Goal: Task Accomplishment & Management: Use online tool/utility

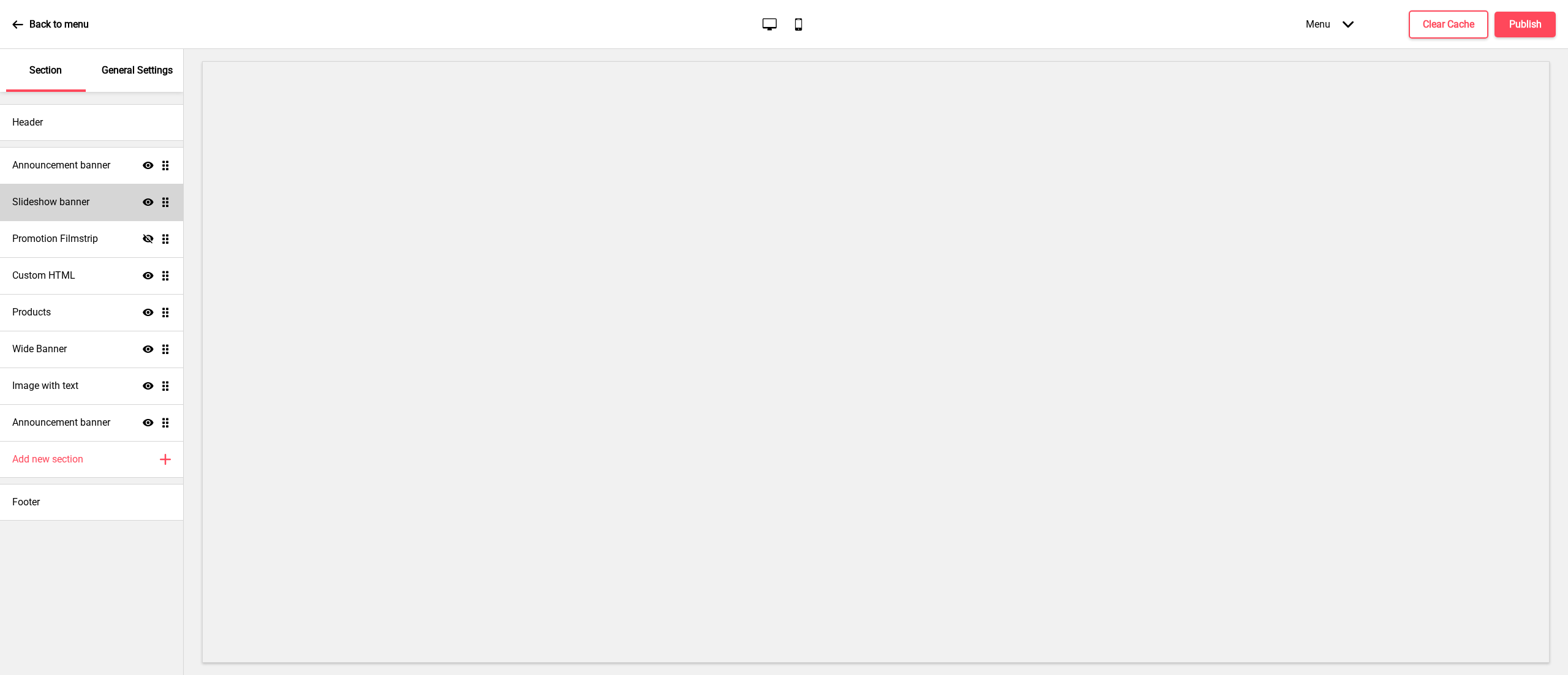
click at [98, 199] on div "Slideshow banner Show Drag" at bounding box center [91, 202] width 183 height 37
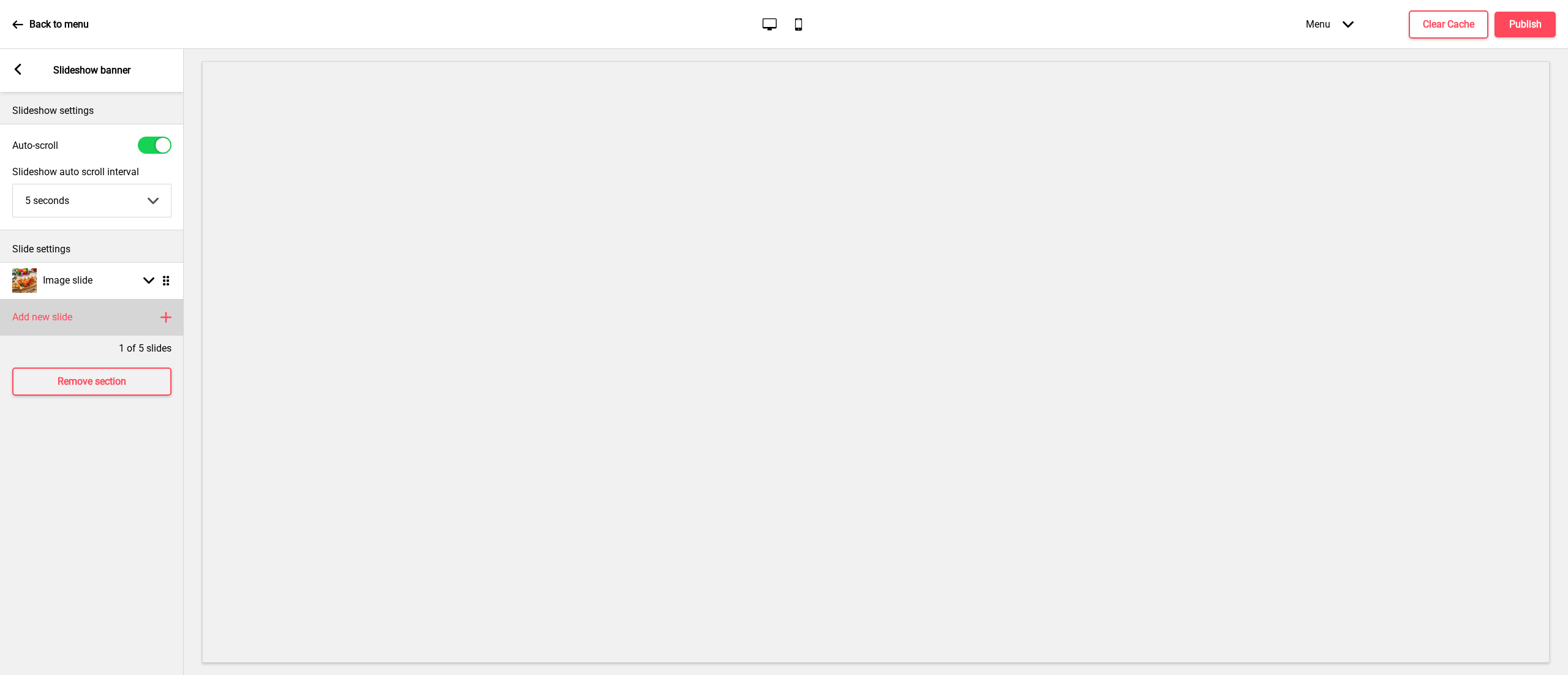
click at [119, 305] on div "Add new slide Plus" at bounding box center [92, 317] width 184 height 37
click at [94, 303] on div "Image slide Arrow down Drag" at bounding box center [92, 317] width 184 height 37
select select "right"
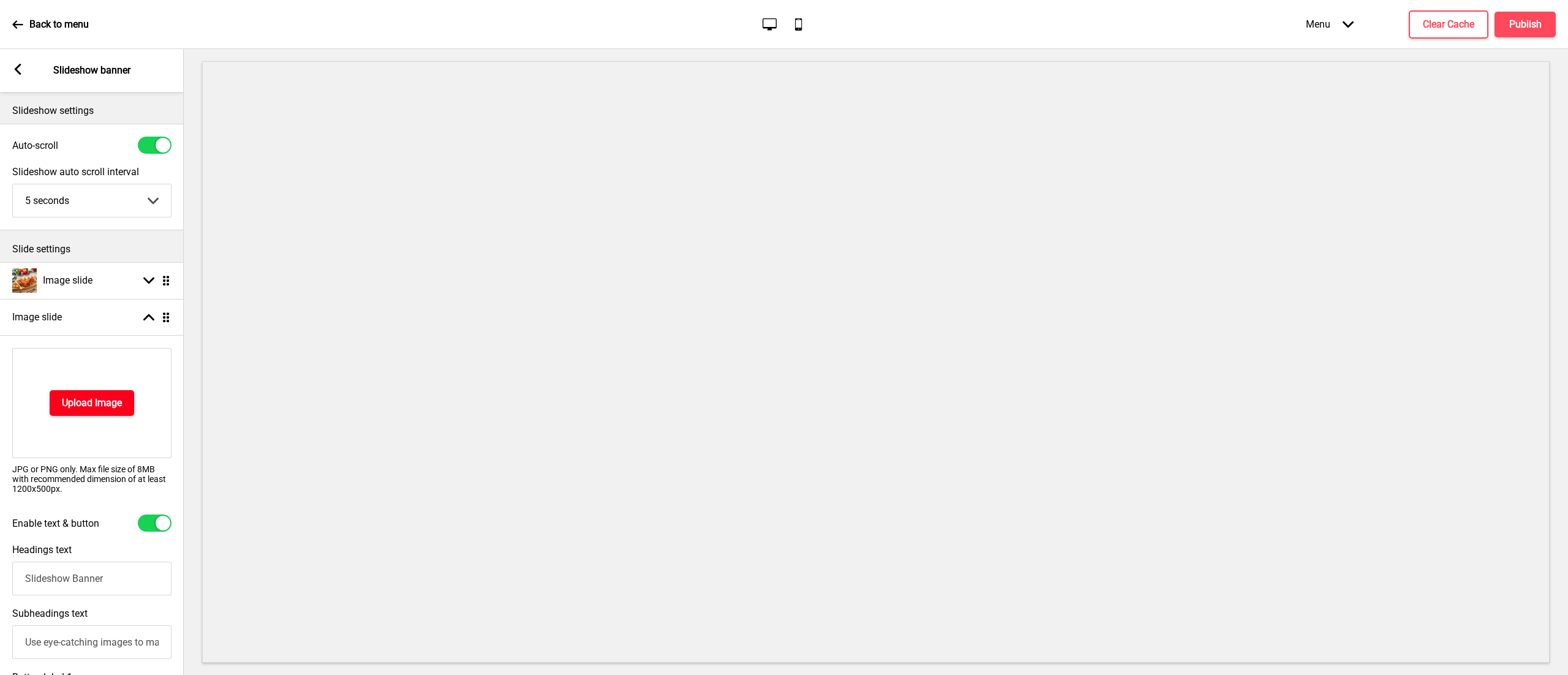
click at [111, 411] on button "Upload Image" at bounding box center [92, 403] width 85 height 26
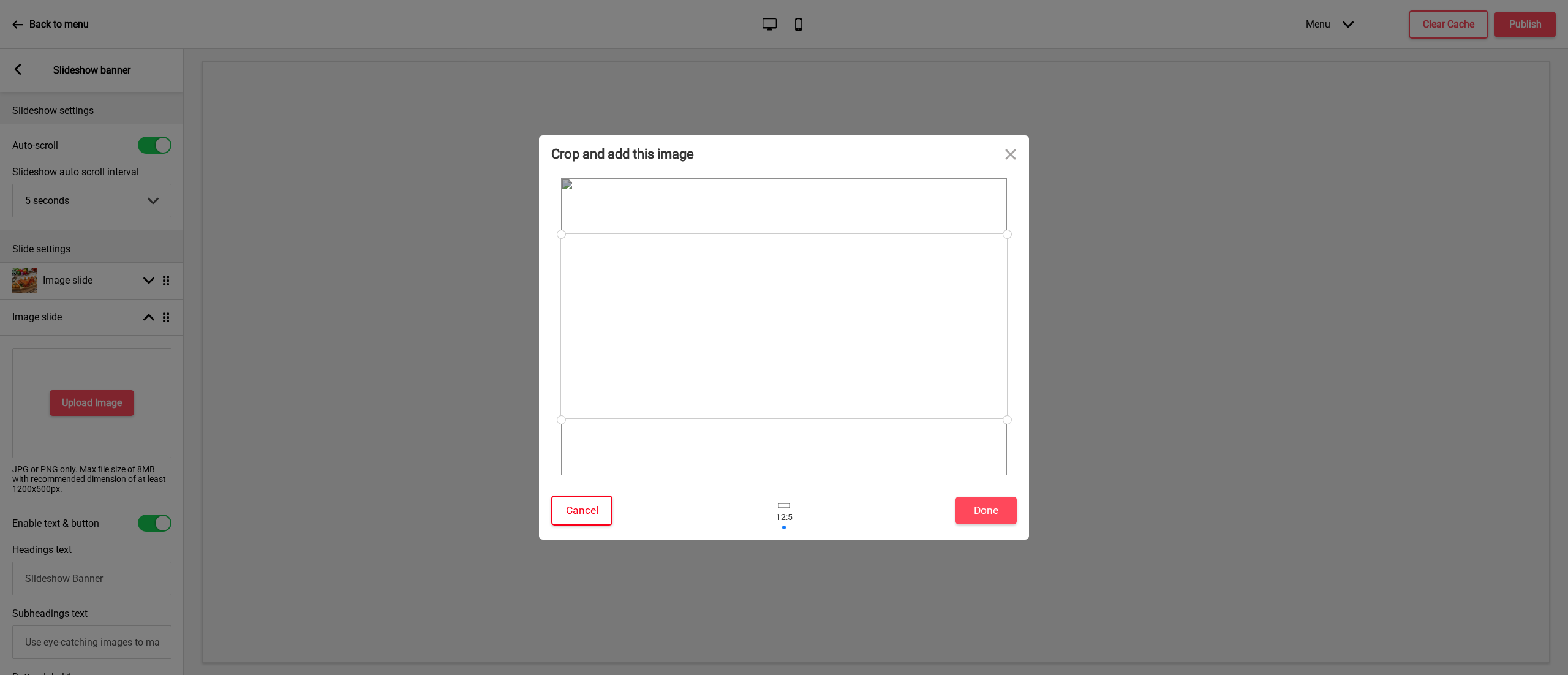
click at [593, 512] on button "Cancel" at bounding box center [581, 510] width 62 height 30
click at [992, 513] on button "Done" at bounding box center [986, 510] width 62 height 28
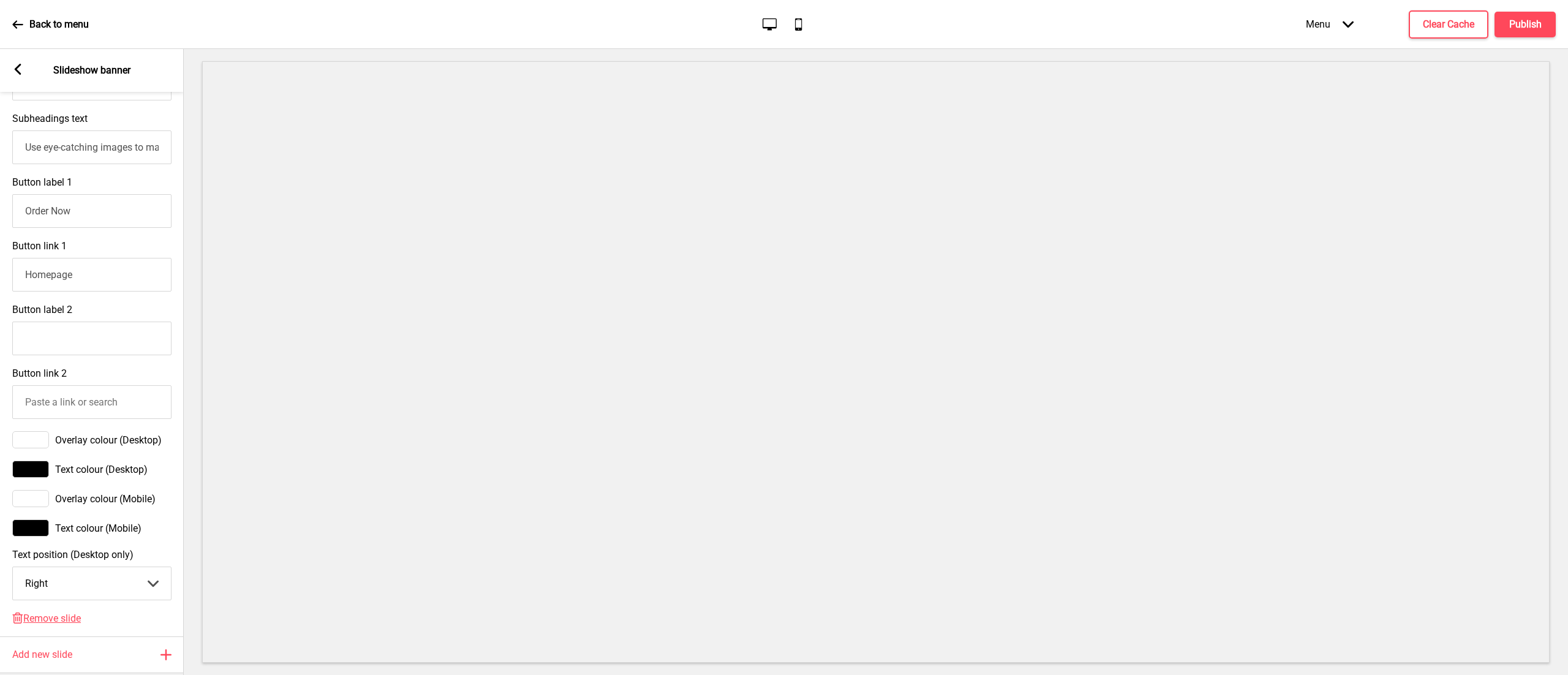
scroll to position [584, 0]
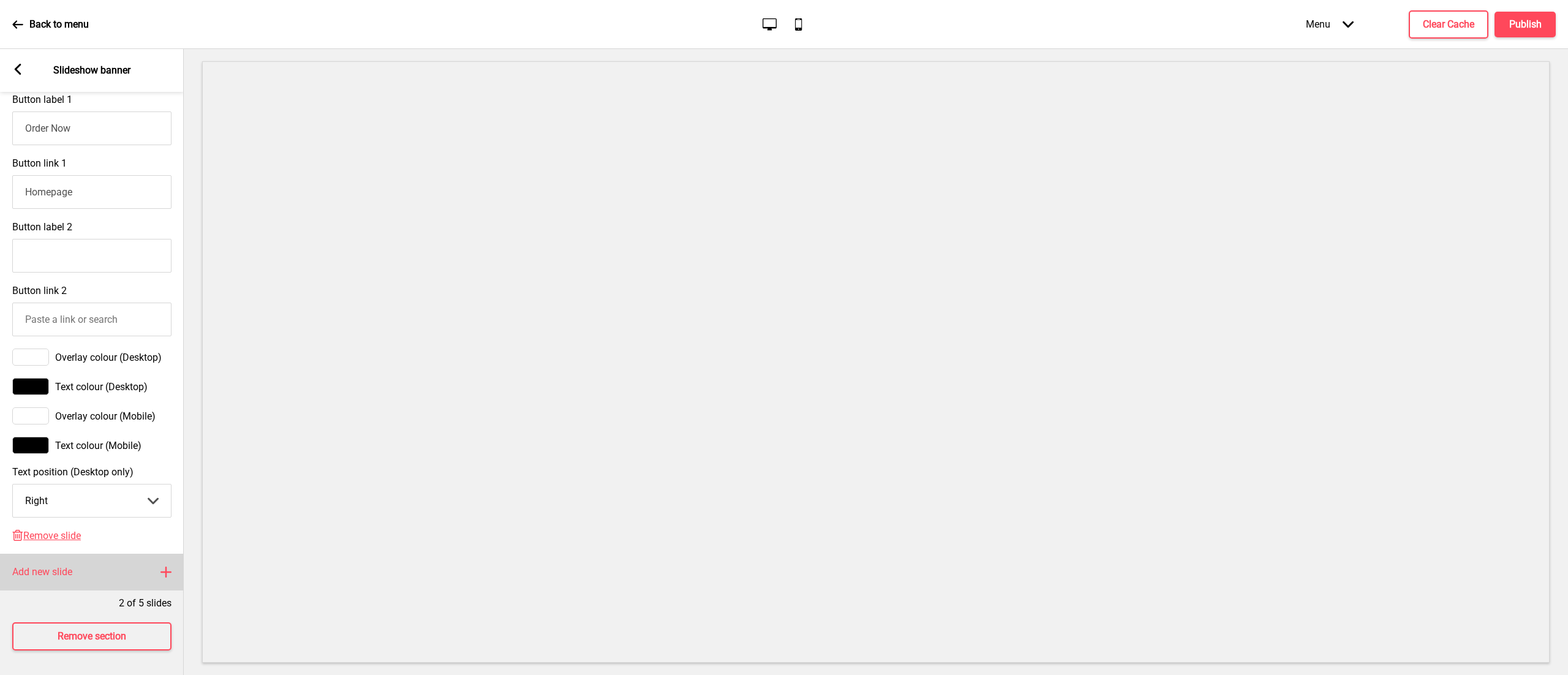
click at [103, 562] on div "Add new slide Plus" at bounding box center [92, 572] width 184 height 37
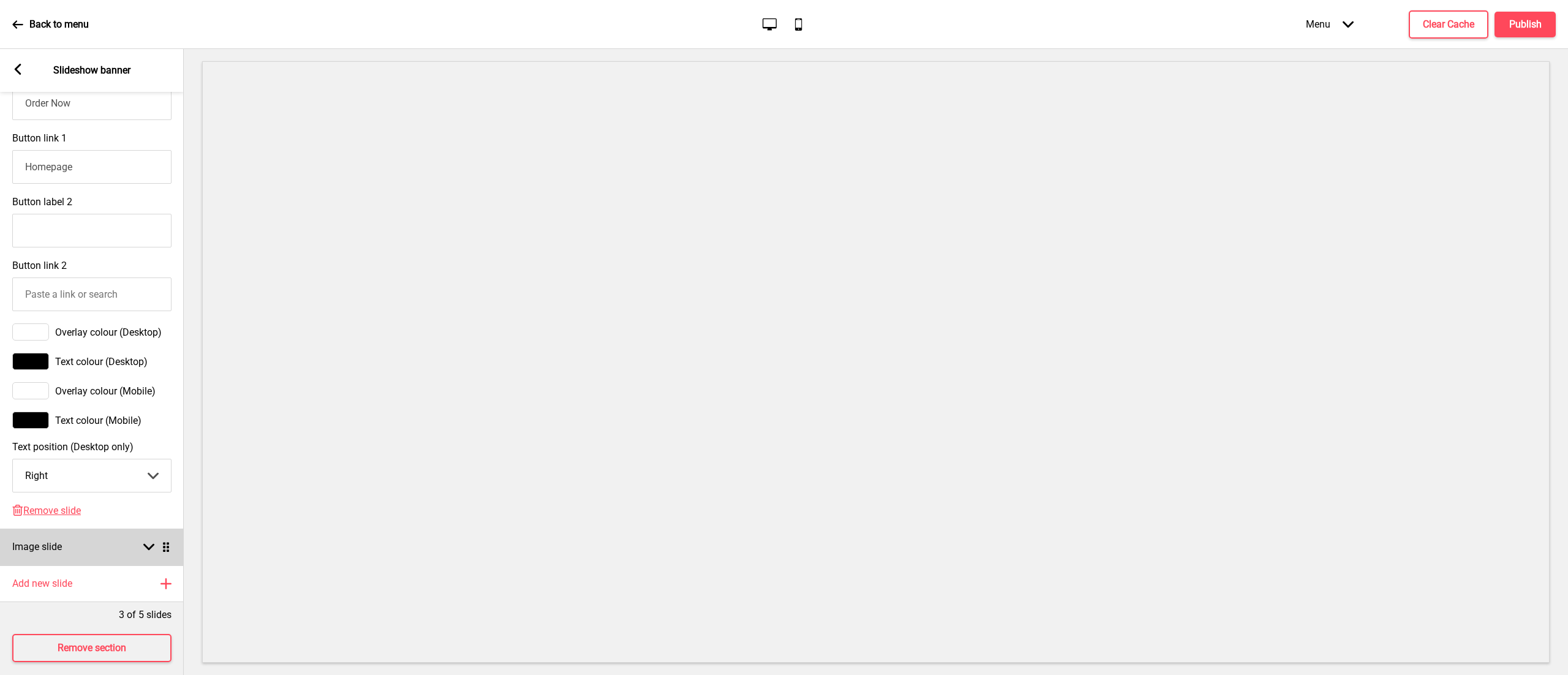
click at [111, 560] on div "Image slide Arrow down Drag" at bounding box center [92, 547] width 184 height 37
select select "right"
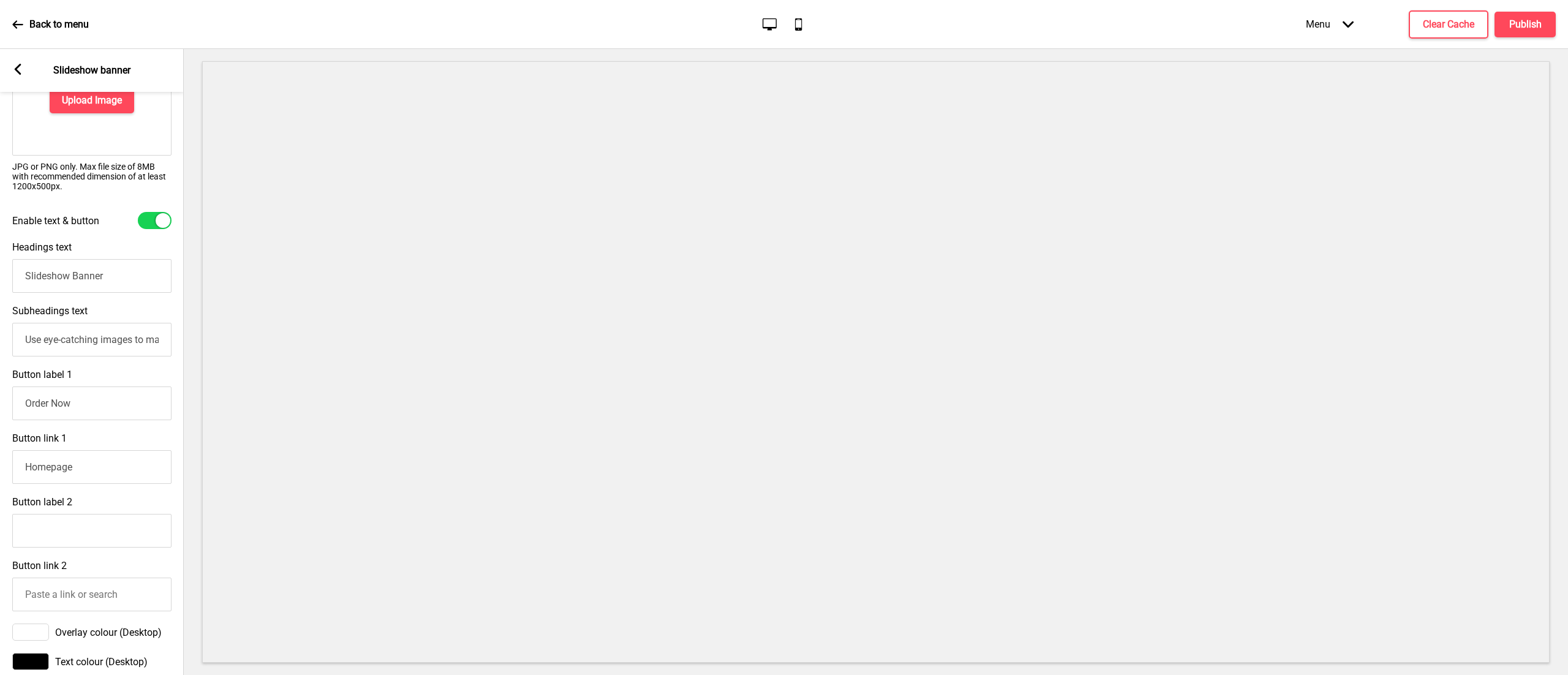
scroll to position [95, 0]
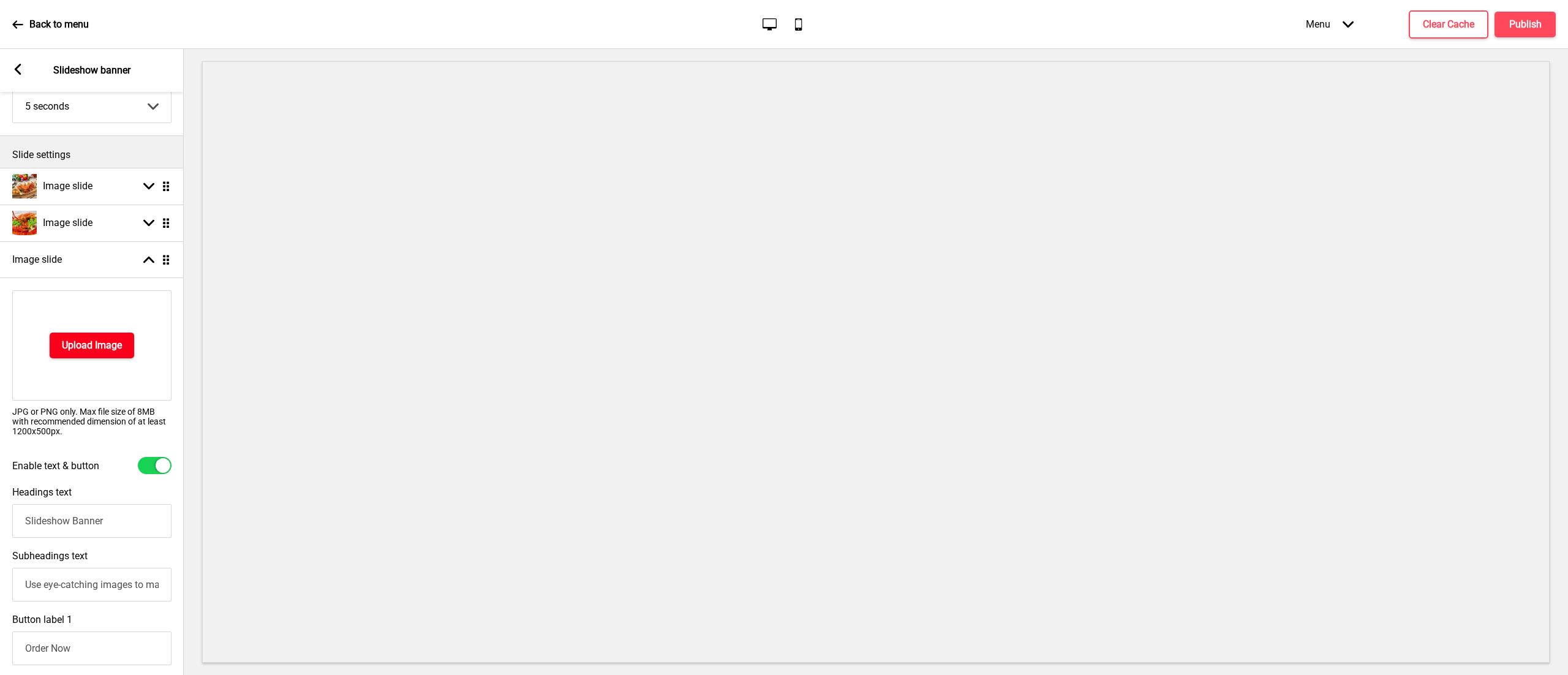
click at [92, 349] on h4 "Upload Image" at bounding box center [91, 345] width 60 height 14
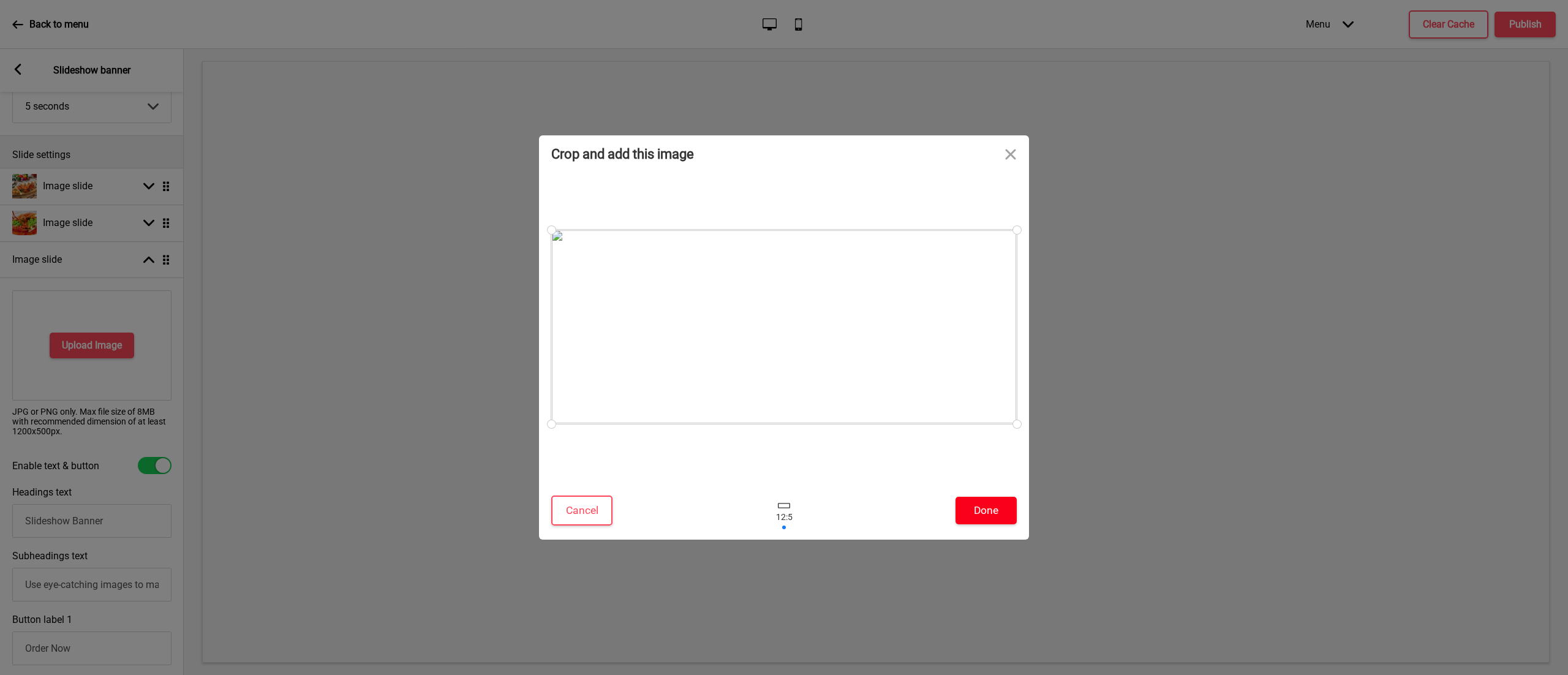
click at [978, 514] on button "Done" at bounding box center [986, 510] width 62 height 28
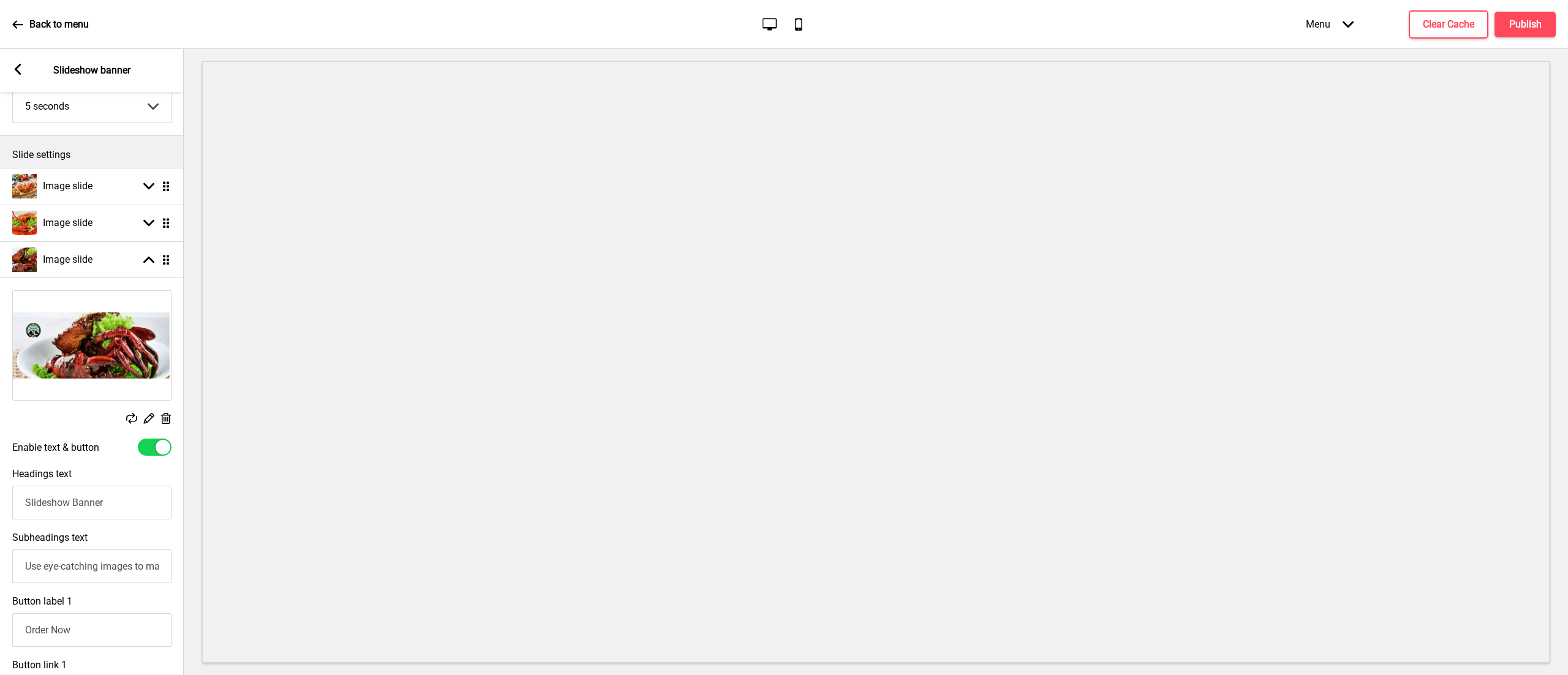
click at [151, 451] on div at bounding box center [155, 447] width 34 height 17
checkbox input "false"
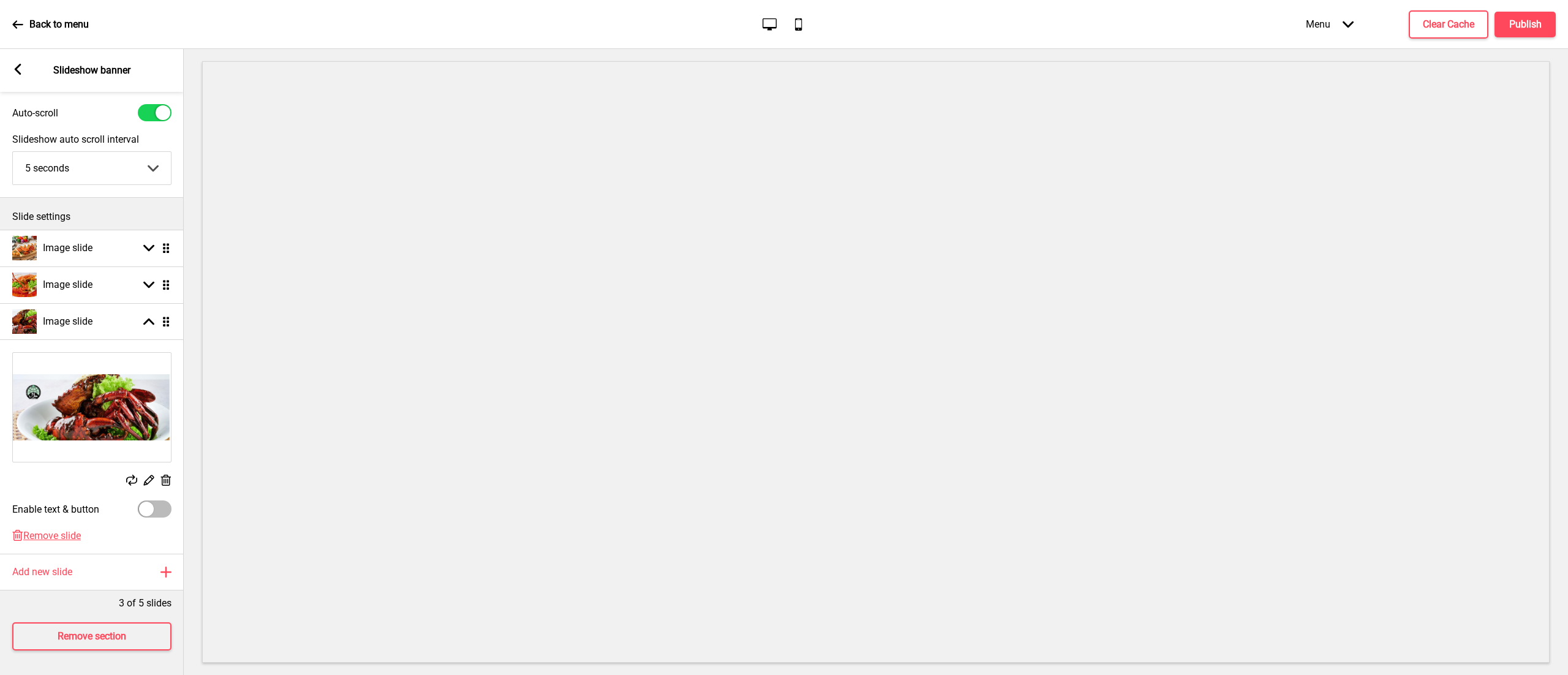
scroll to position [50, 0]
click at [100, 267] on div "Image slide Arrow down Drag" at bounding box center [92, 285] width 184 height 37
select select "right"
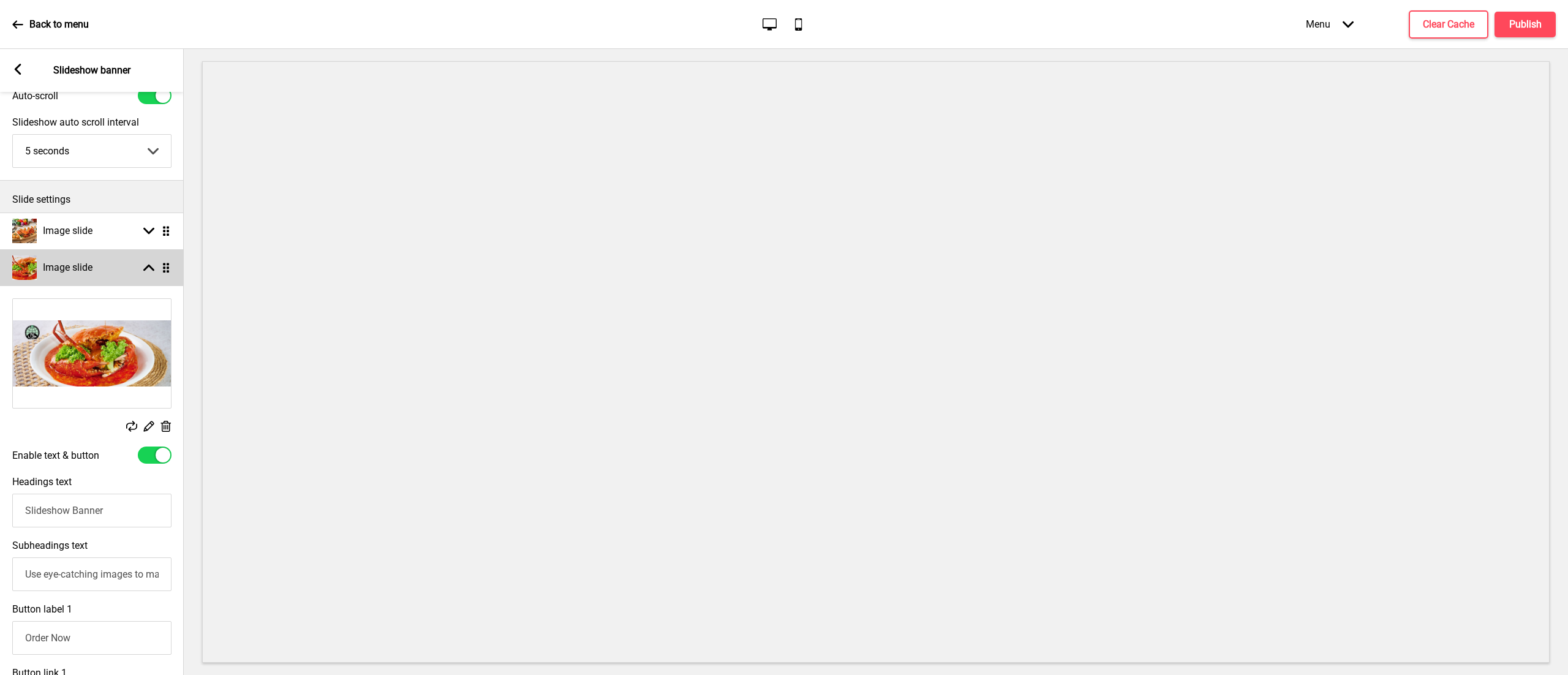
scroll to position [95, 0]
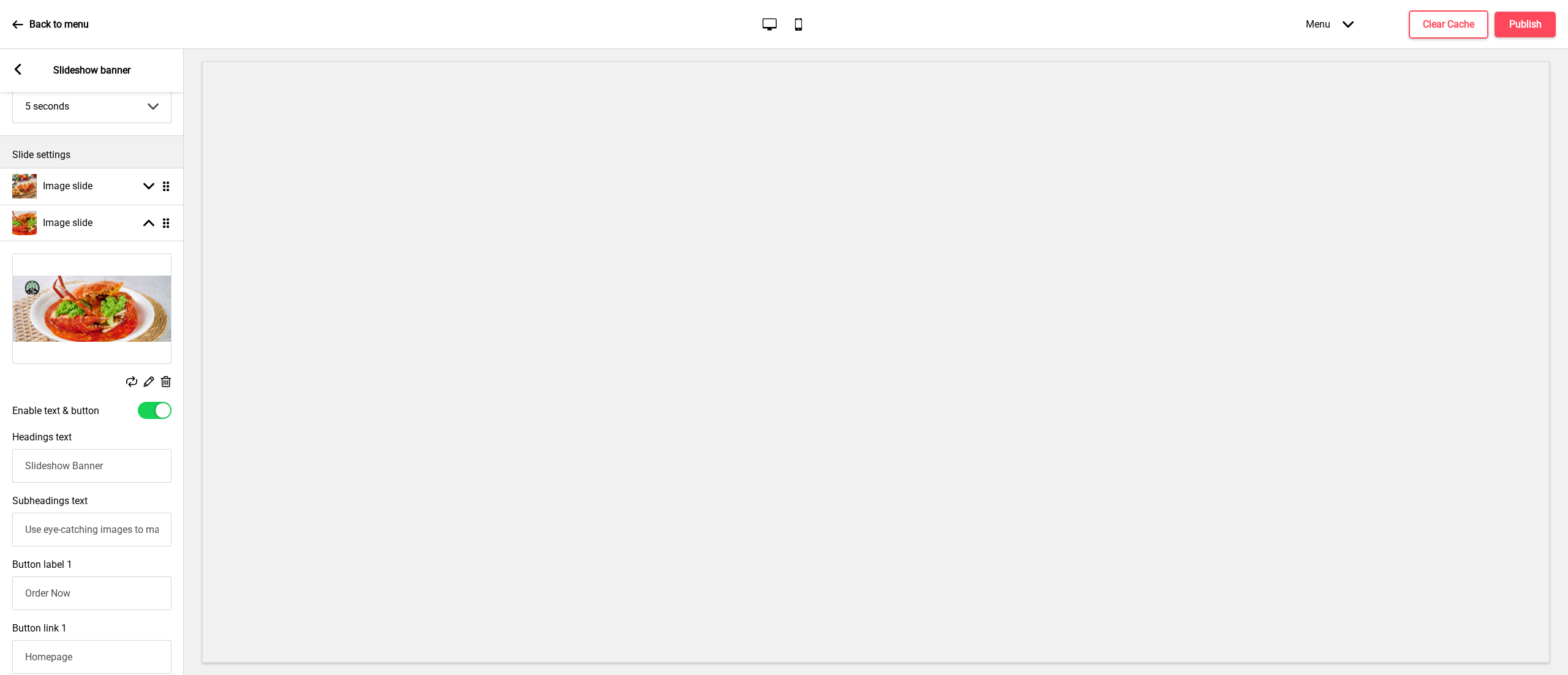
click at [136, 413] on div "Enable text & button" at bounding box center [91, 410] width 159 height 17
click at [160, 402] on div at bounding box center [155, 410] width 34 height 17
checkbox input "false"
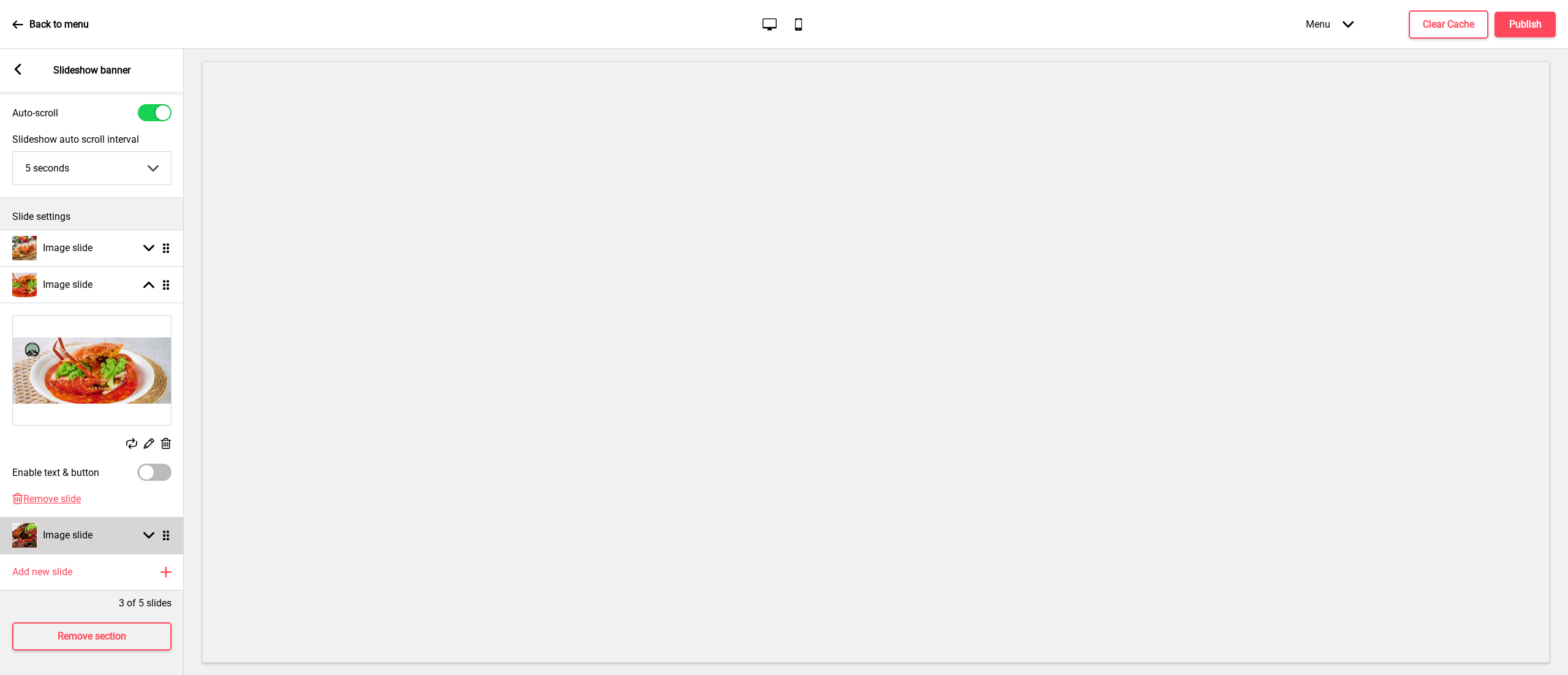
scroll to position [50, 0]
click at [82, 554] on div "Add new slide Plus" at bounding box center [92, 572] width 184 height 37
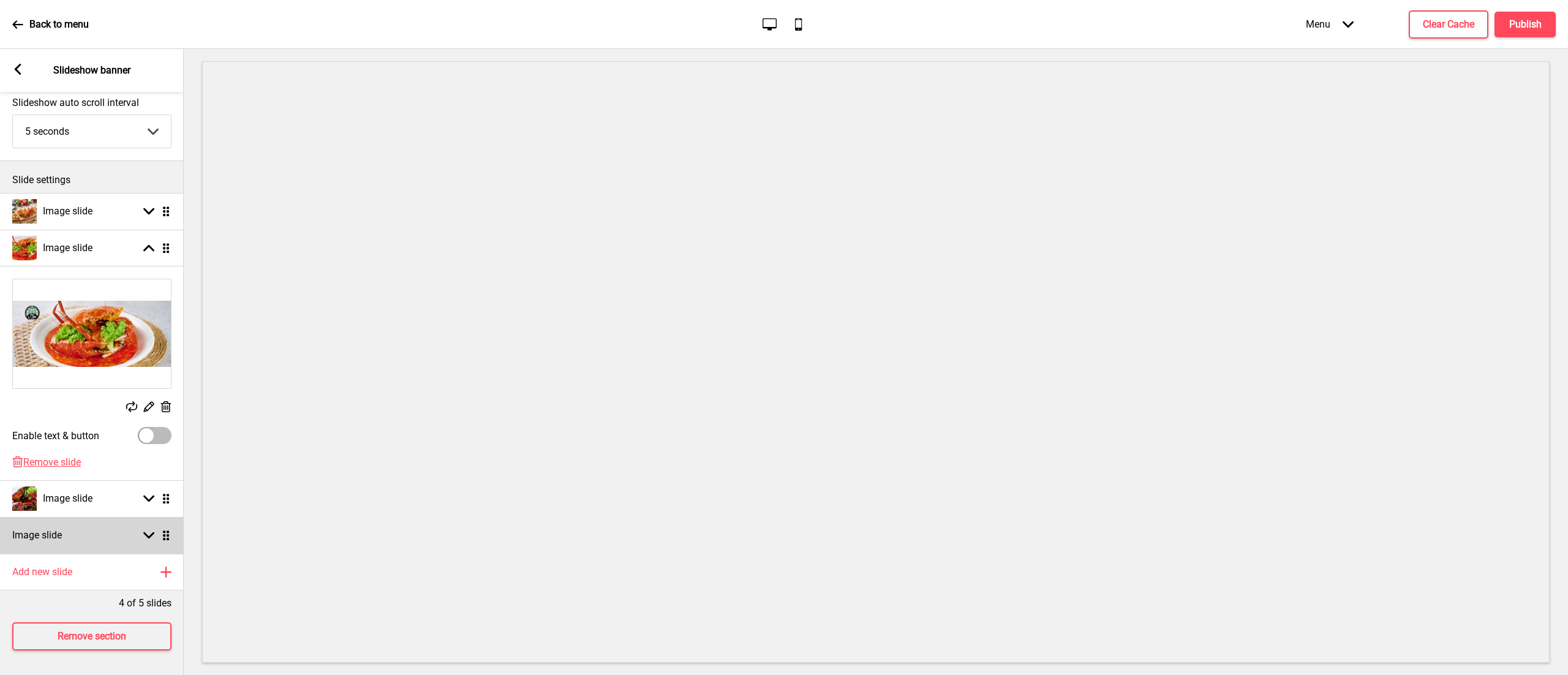
click at [102, 517] on div "Image slide Arrow down Drag" at bounding box center [92, 535] width 184 height 37
select select "right"
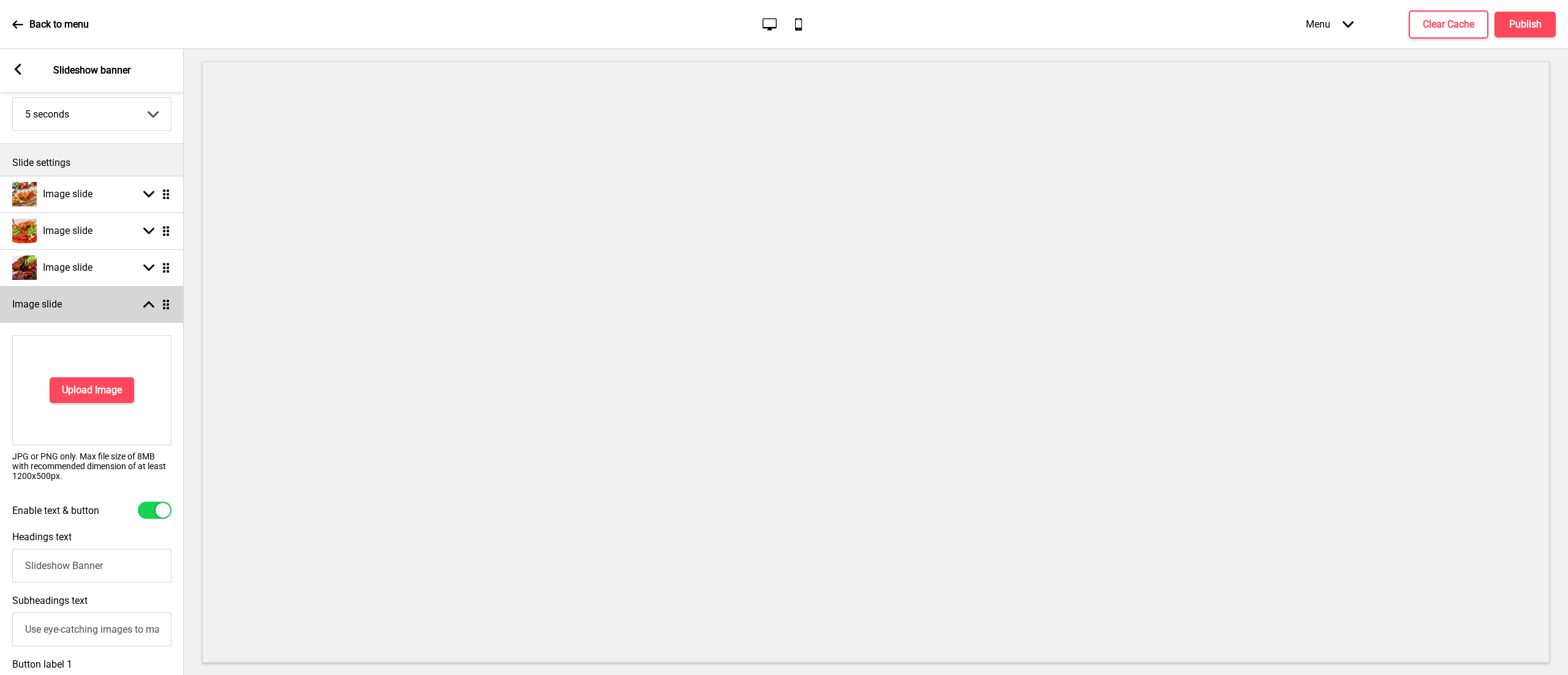
scroll to position [95, 0]
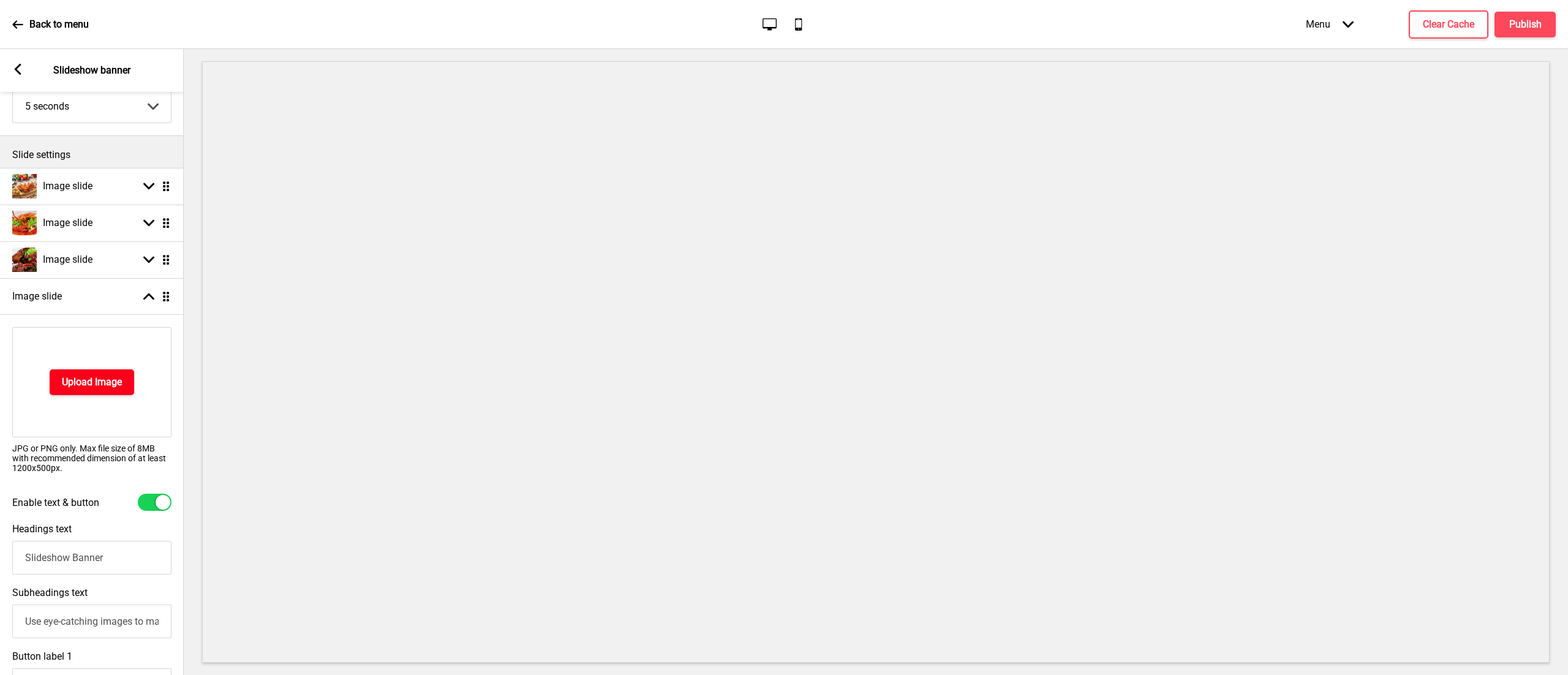
click at [87, 383] on h4 "Upload Image" at bounding box center [91, 382] width 60 height 14
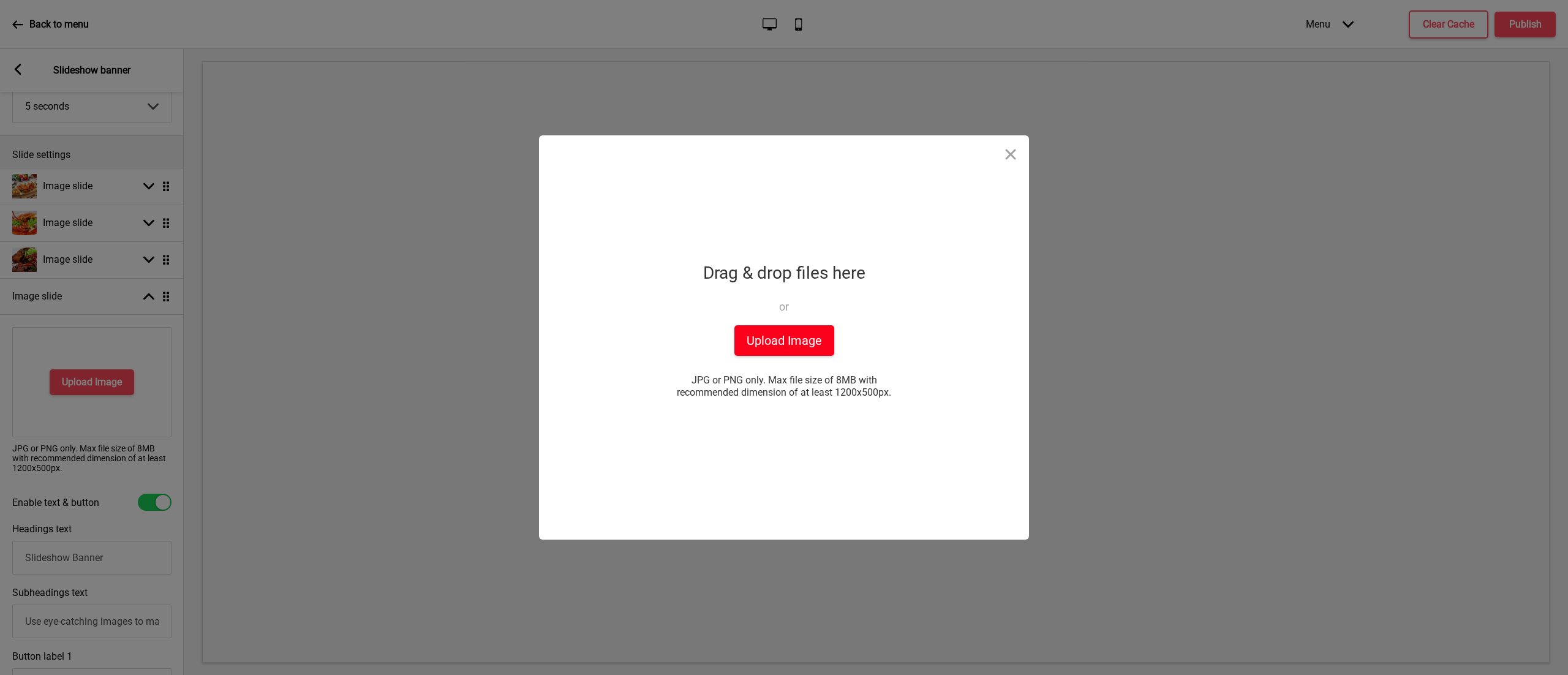
click at [757, 336] on button "Upload Image" at bounding box center [784, 340] width 100 height 30
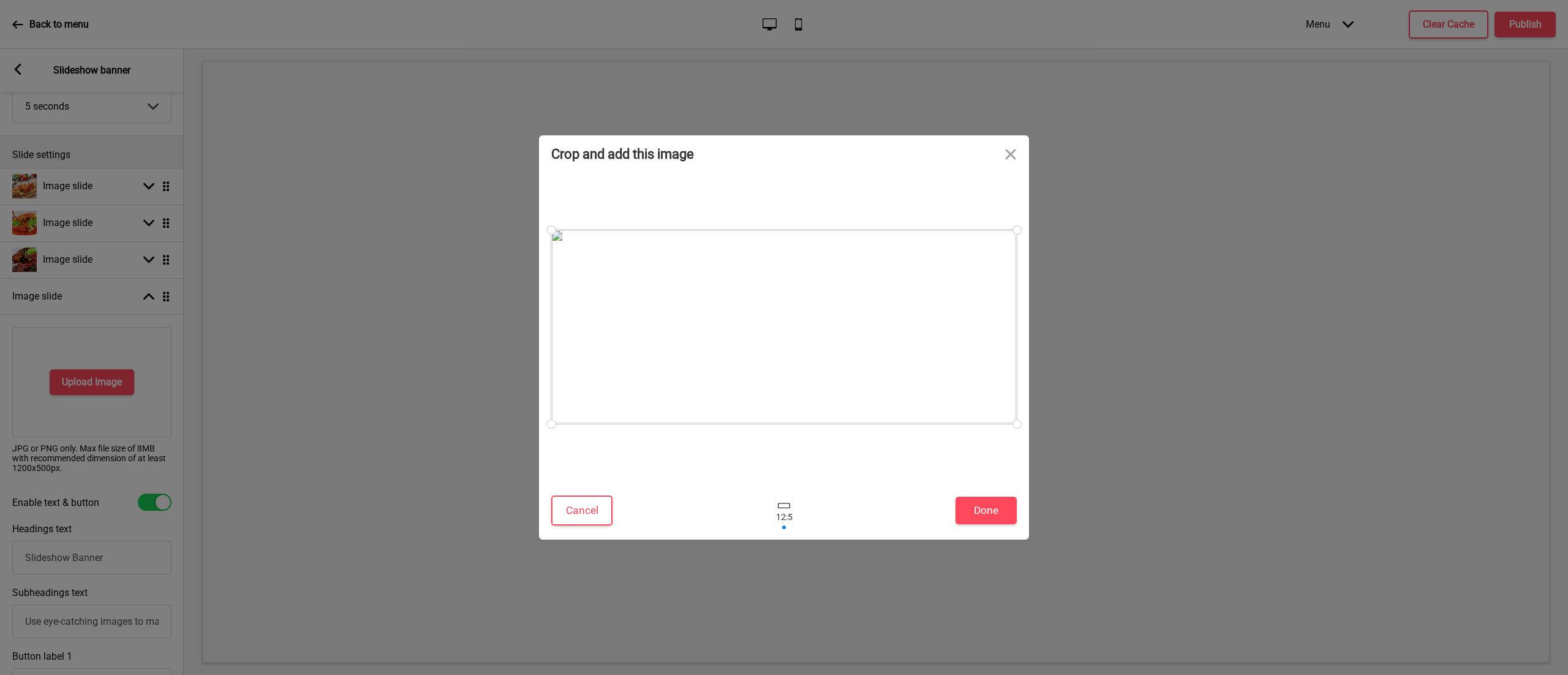
drag, startPoint x: 807, startPoint y: 311, endPoint x: 801, endPoint y: 283, distance: 28.6
click at [801, 283] on div at bounding box center [784, 326] width 465 height 194
click at [961, 503] on button "Done" at bounding box center [986, 510] width 62 height 28
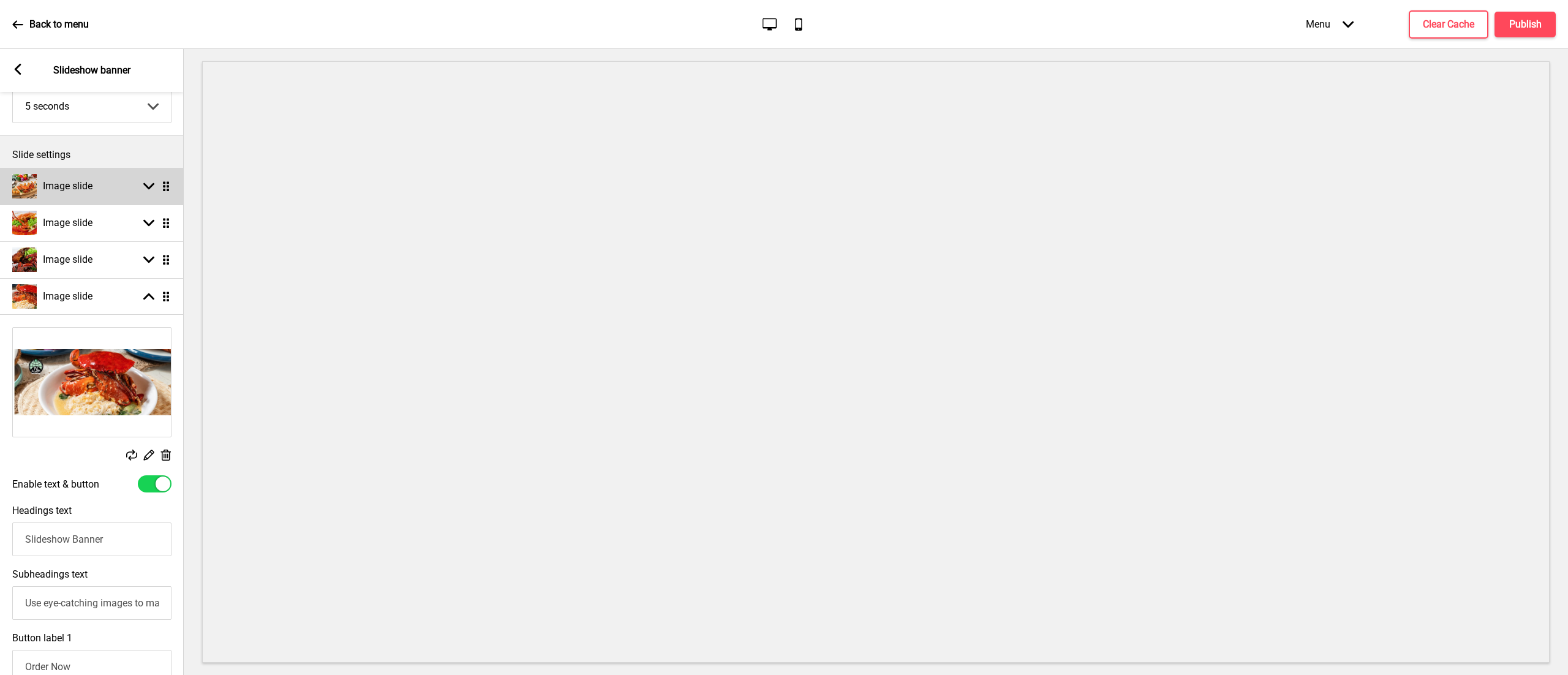
click at [85, 195] on div "Image slide" at bounding box center [52, 186] width 80 height 25
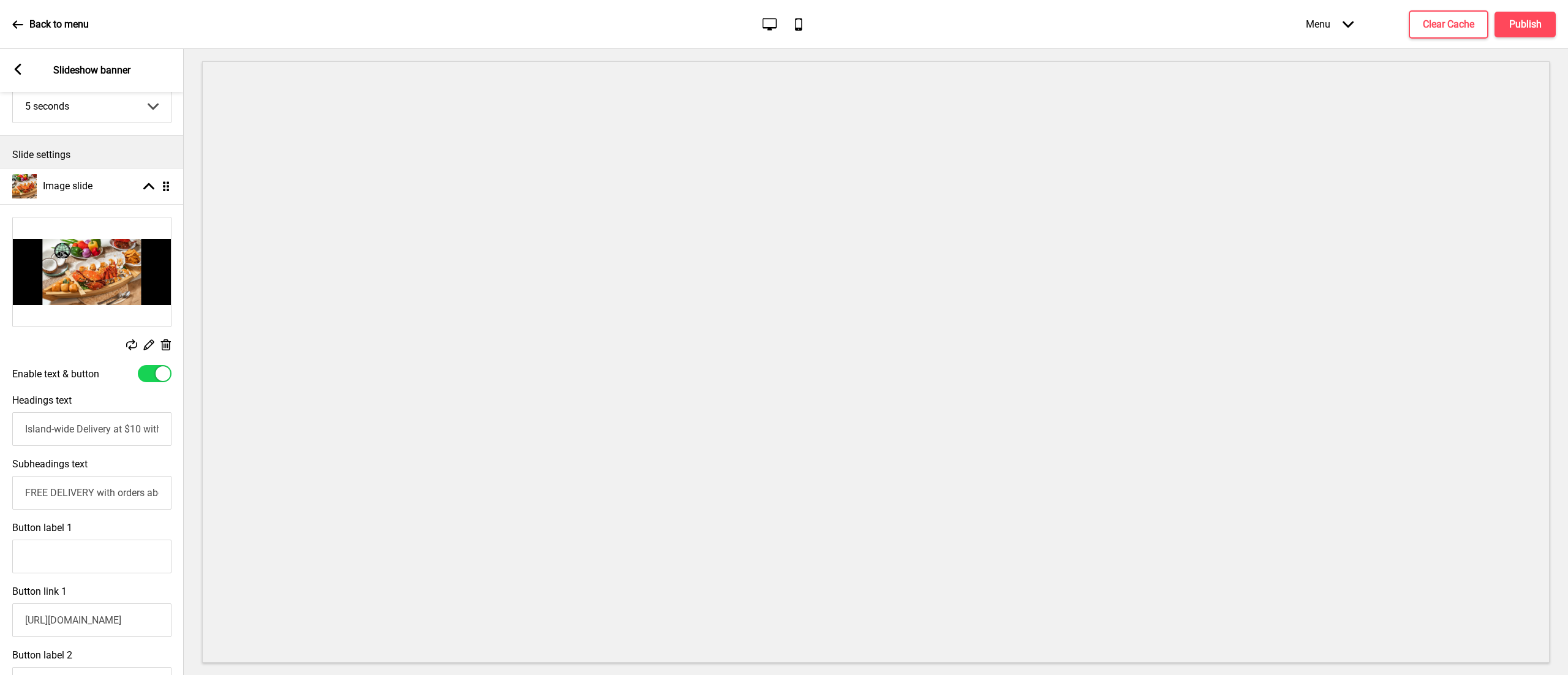
click at [166, 342] on icon at bounding box center [166, 345] width 10 height 11
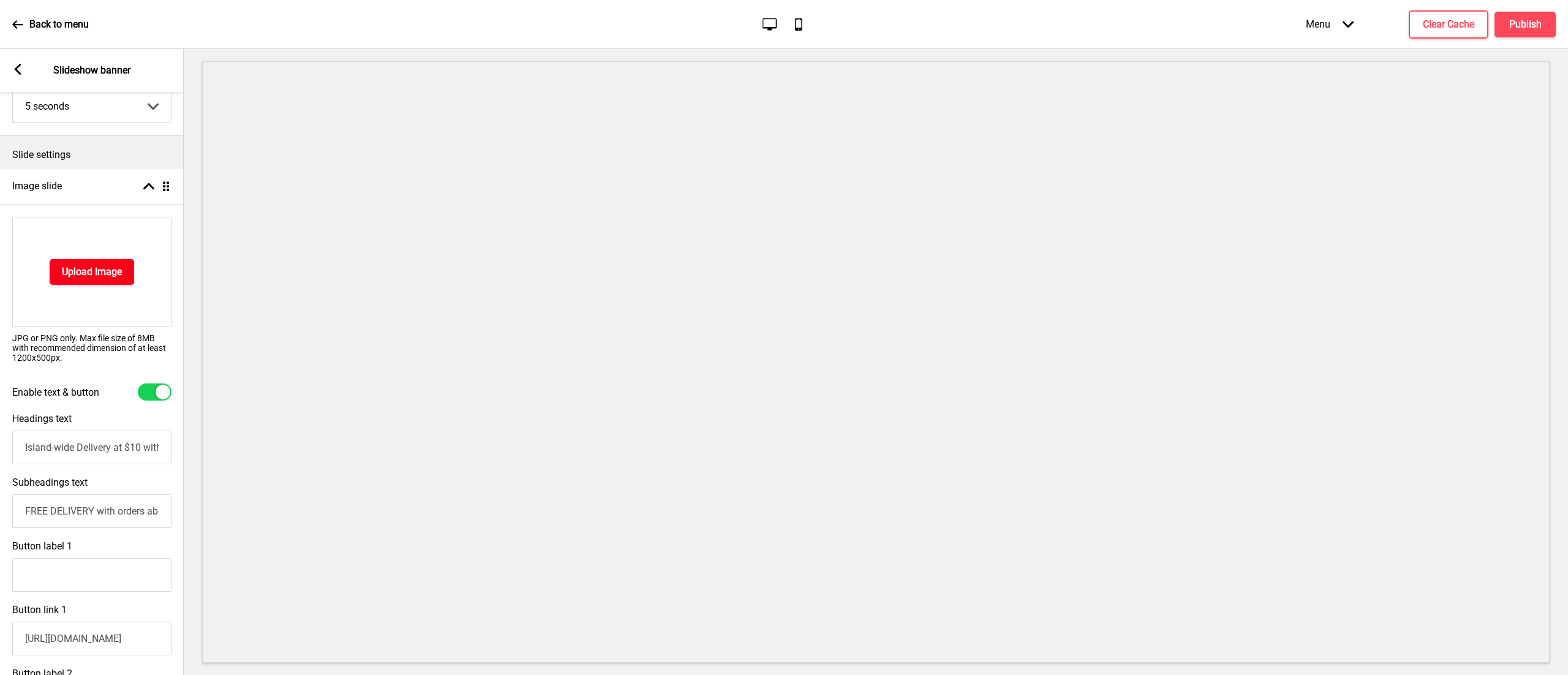
click at [126, 261] on button "Upload Image" at bounding box center [92, 272] width 85 height 26
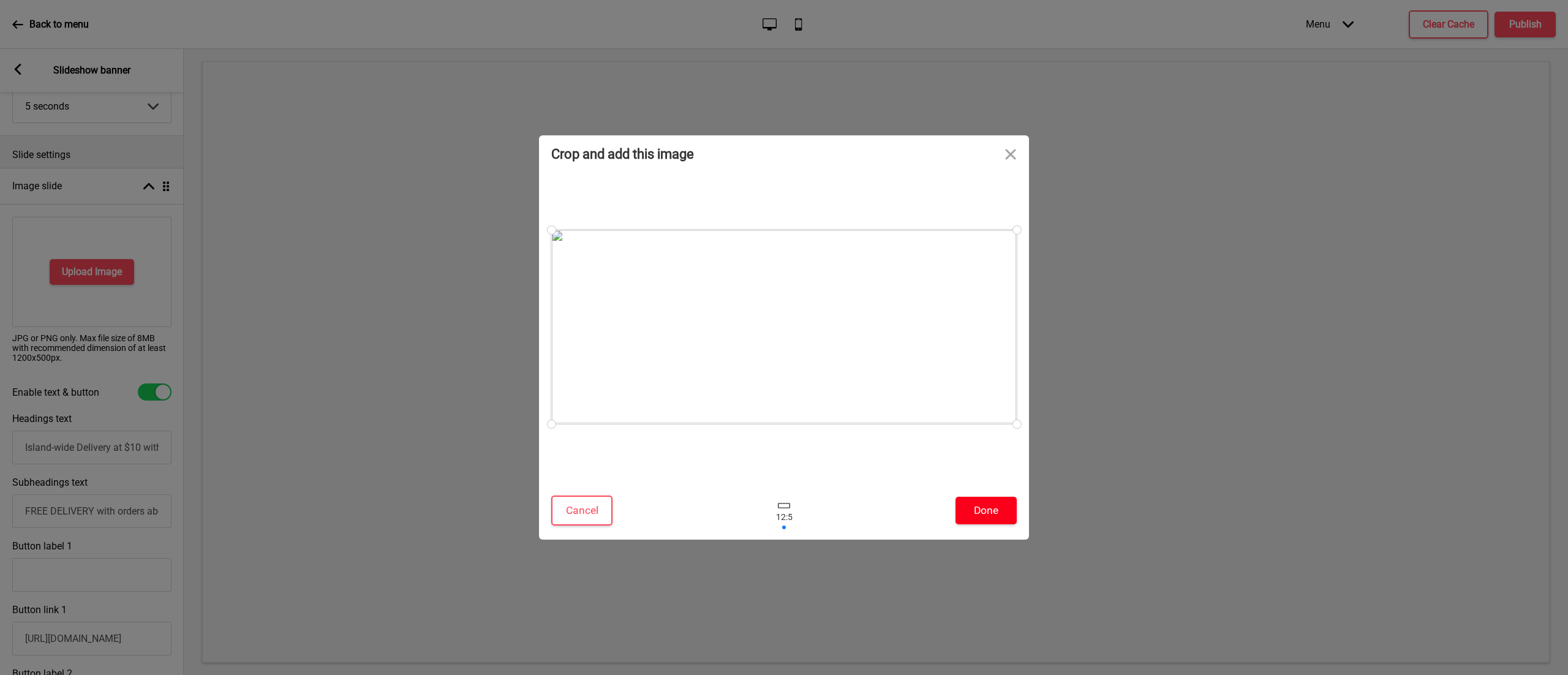
click at [972, 511] on button "Done" at bounding box center [986, 510] width 62 height 28
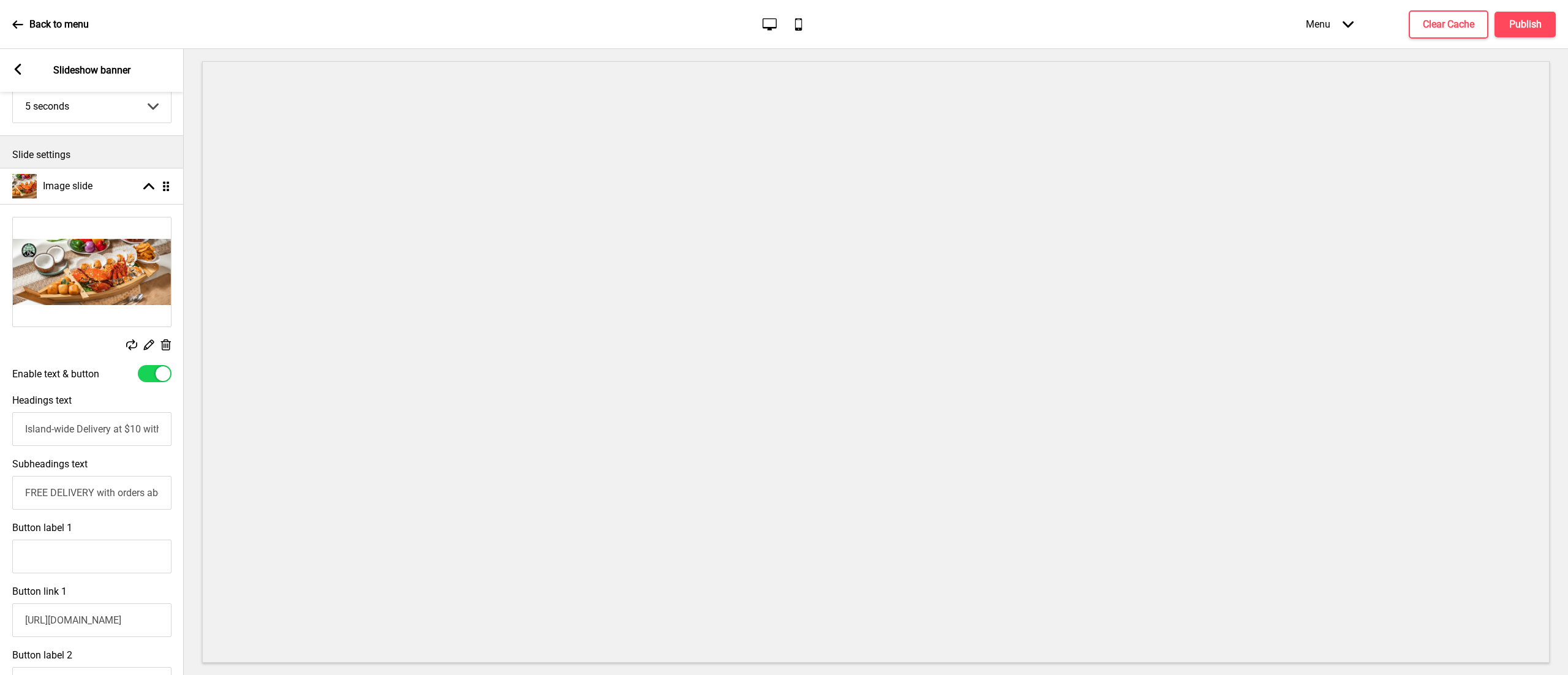
scroll to position [658, 0]
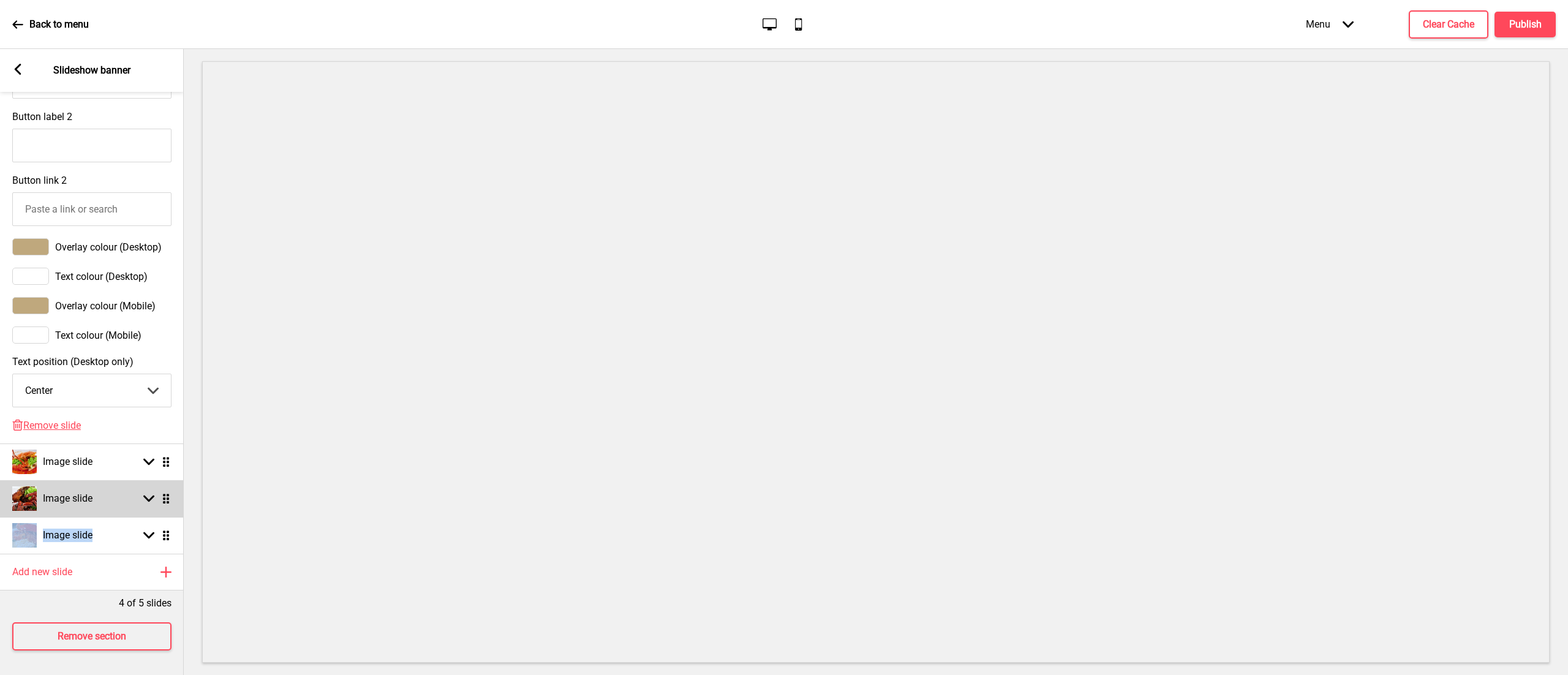
drag, startPoint x: 93, startPoint y: 512, endPoint x: 113, endPoint y: 472, distance: 44.7
click at [113, 472] on ul "Image slide Arrow up Drag Replace Edit Delete Enable text & button Headings tex…" at bounding box center [92, 91] width 184 height 924
click at [163, 475] on ul "Image slide Arrow up Drag Replace Edit Delete Enable text & button Headings tex…" at bounding box center [92, 91] width 184 height 924
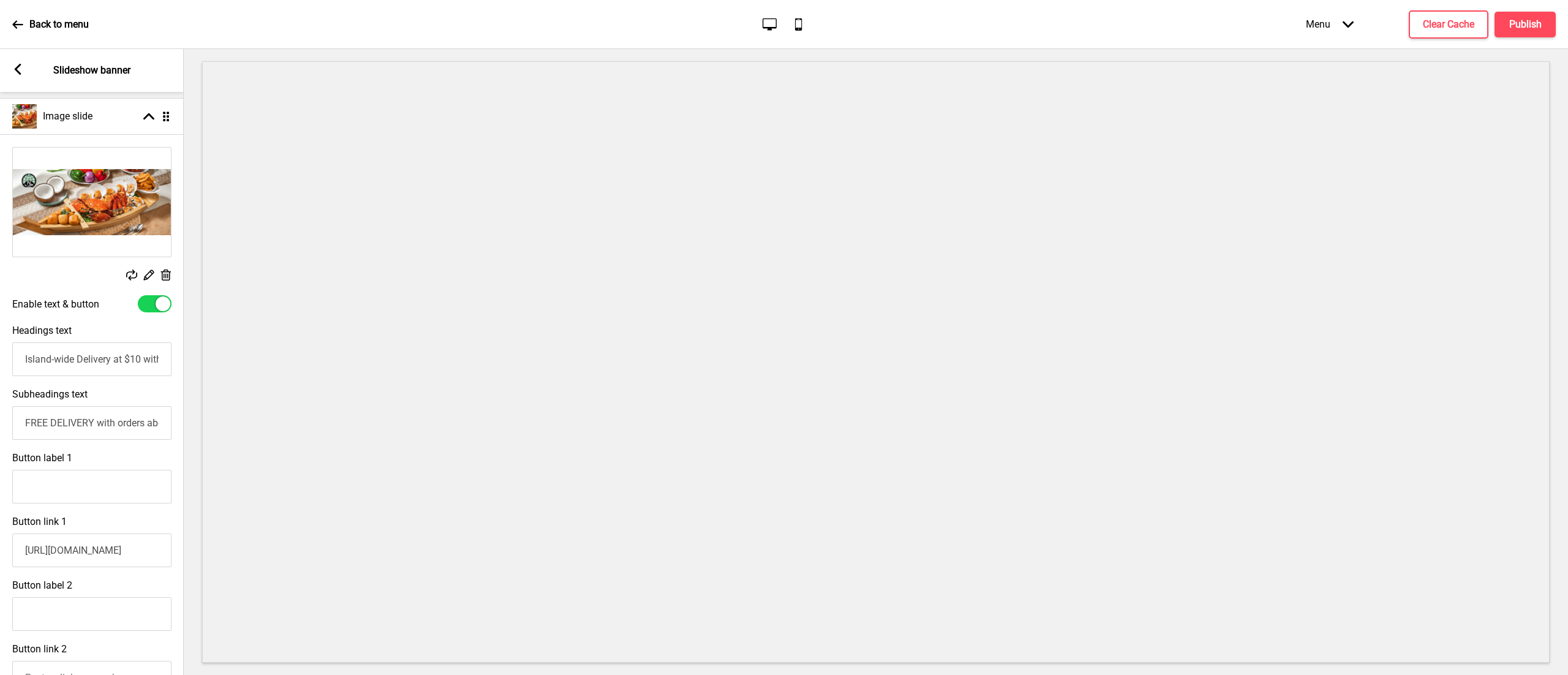
scroll to position [0, 0]
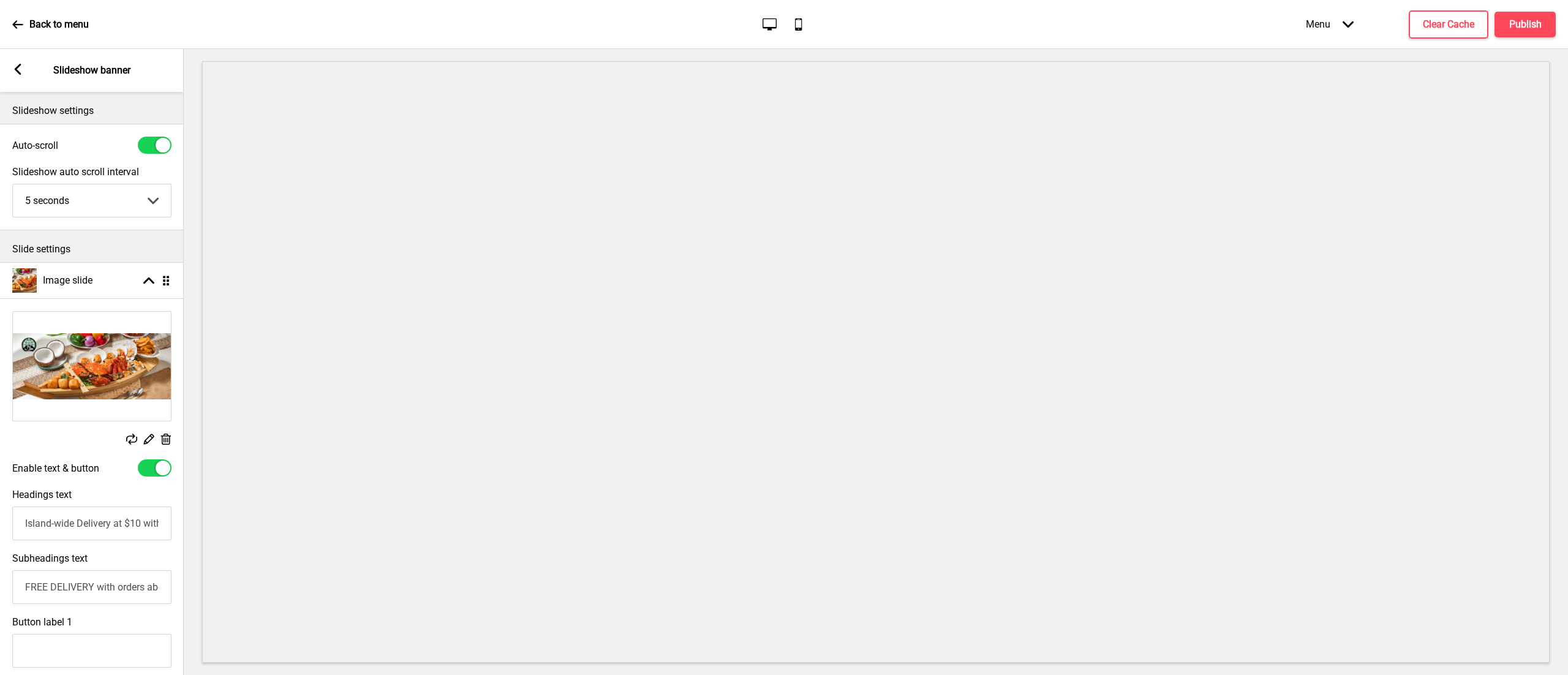
click at [16, 73] on rect at bounding box center [17, 69] width 11 height 11
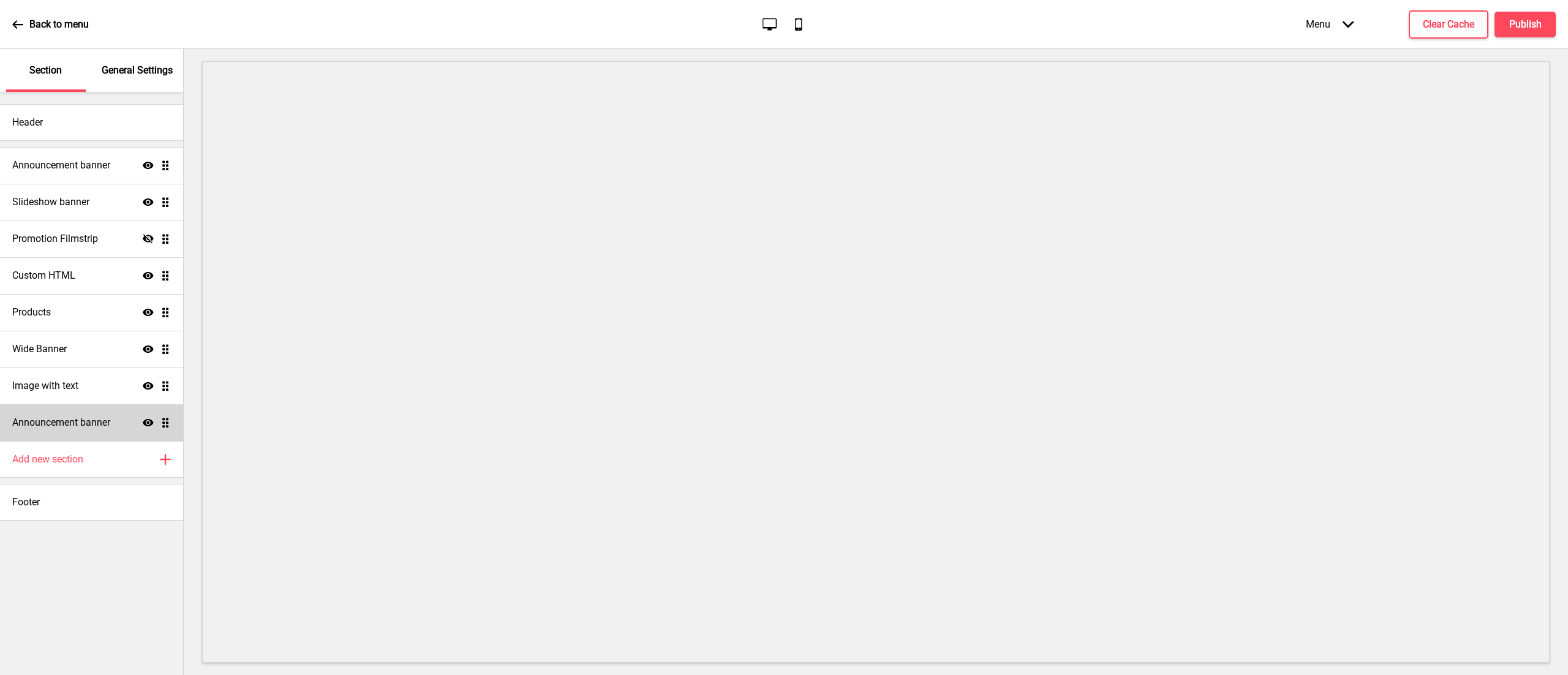
click at [58, 422] on h4 "Announcement banner" at bounding box center [61, 422] width 98 height 14
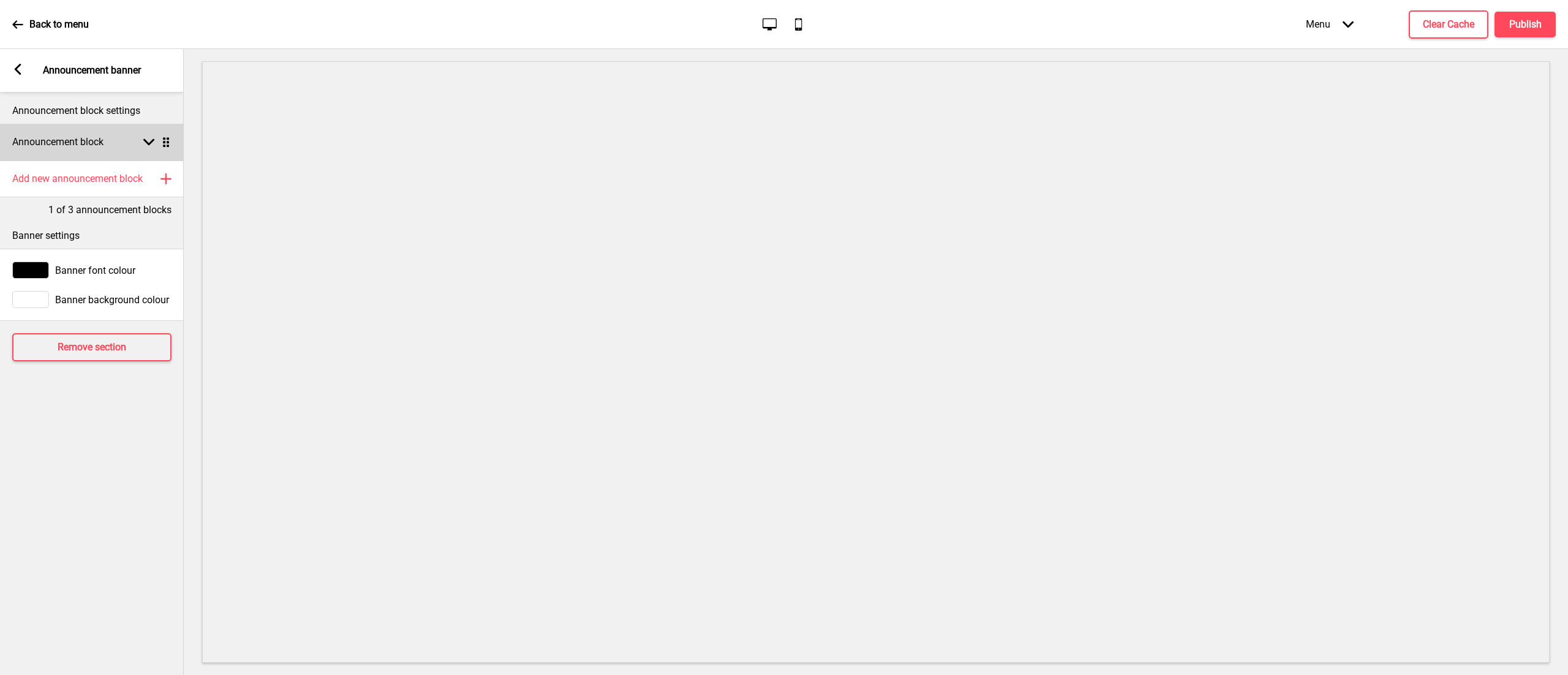
click at [151, 141] on icon at bounding box center [149, 142] width 11 height 6
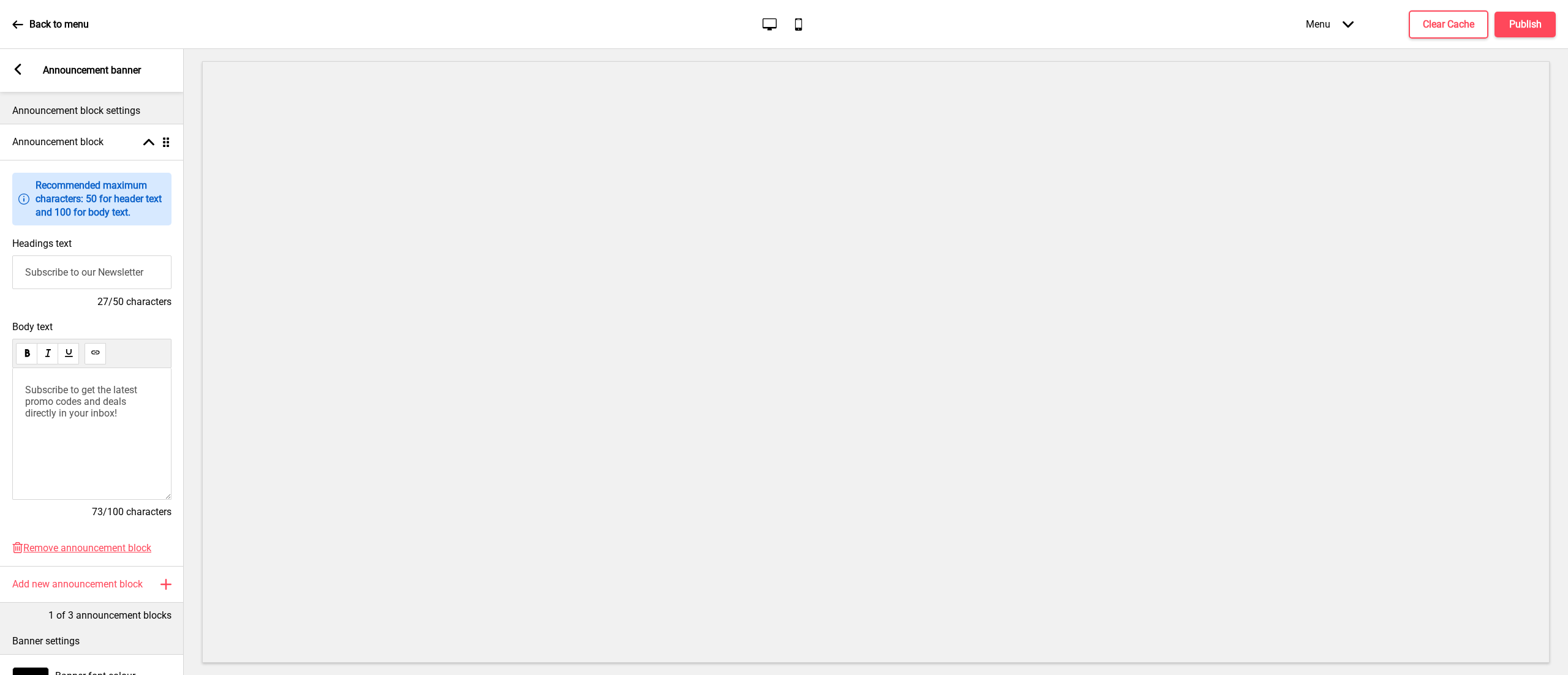
click at [13, 74] on div "Arrow left" at bounding box center [17, 70] width 11 height 14
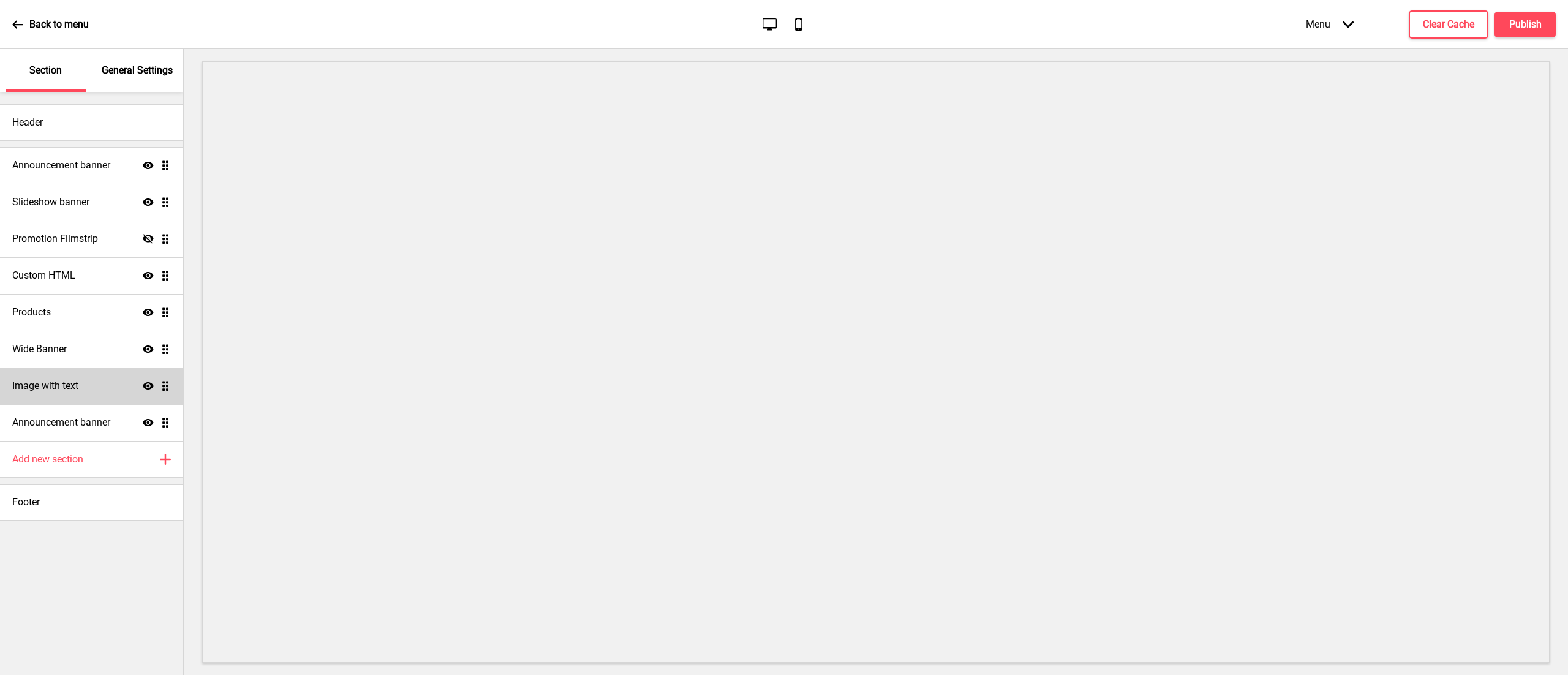
click at [86, 390] on div "Image with text Show Drag" at bounding box center [91, 386] width 183 height 37
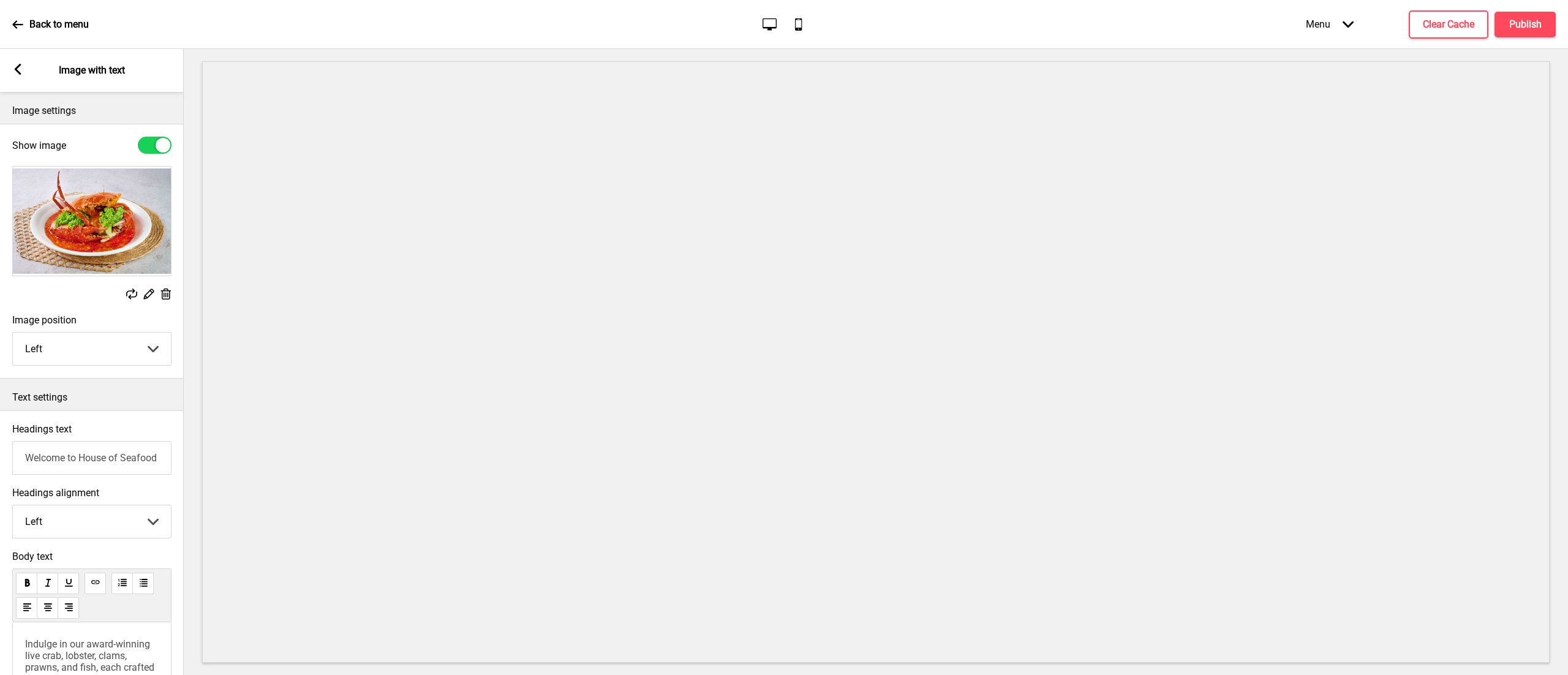
click at [150, 291] on icon at bounding box center [148, 293] width 10 height 10
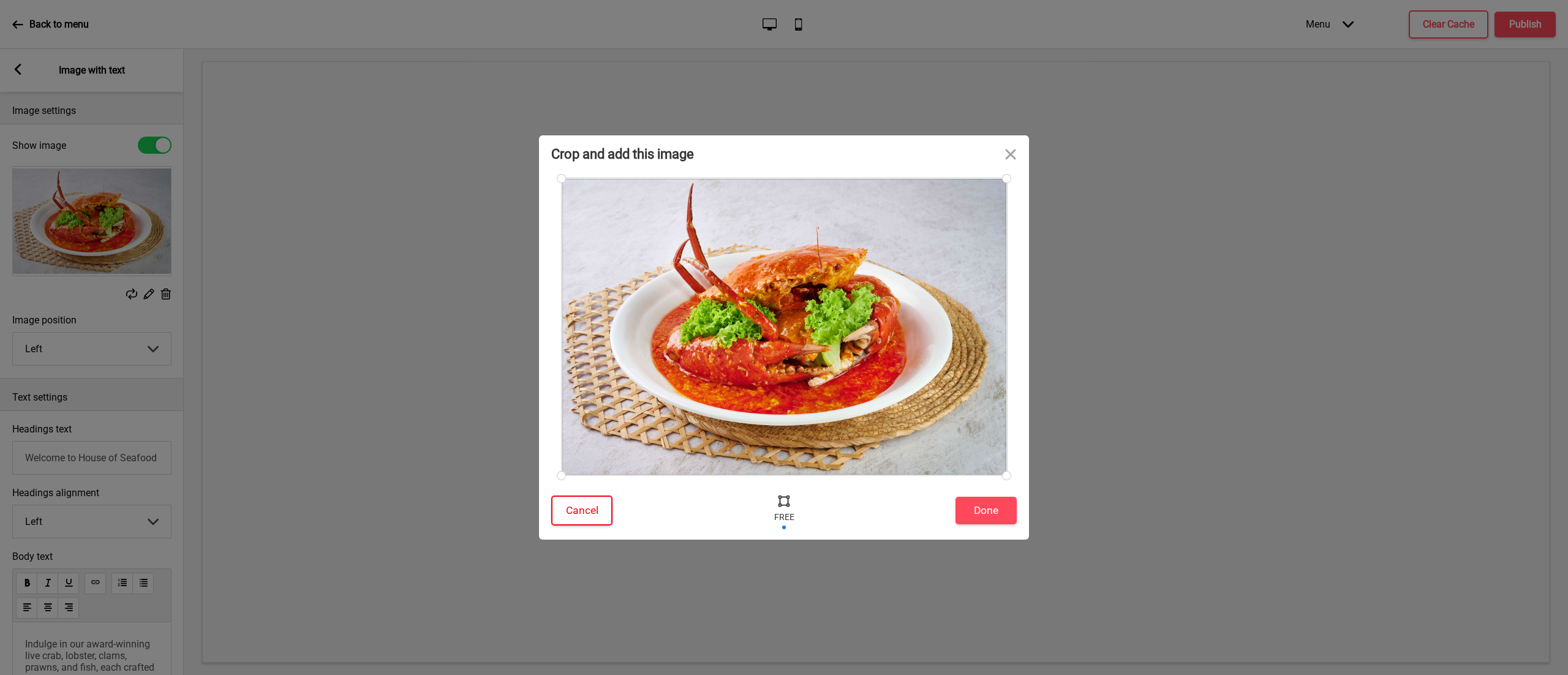
click at [593, 507] on button "Cancel" at bounding box center [581, 510] width 62 height 30
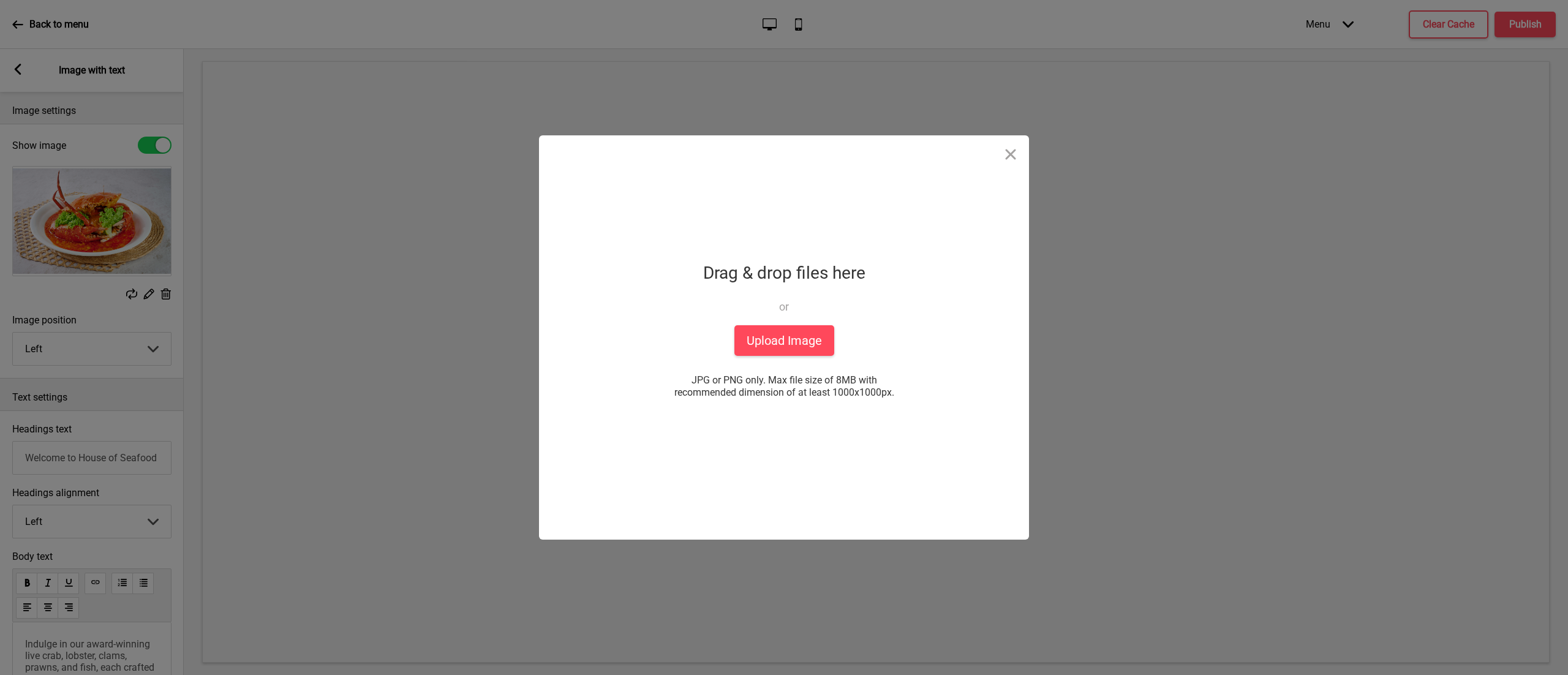
click at [171, 291] on div "Crop and add this image Cancel Done Drop a file here Drag & drop files here or …" at bounding box center [784, 338] width 1568 height 675
click at [1009, 152] on button "Close" at bounding box center [1011, 154] width 37 height 37
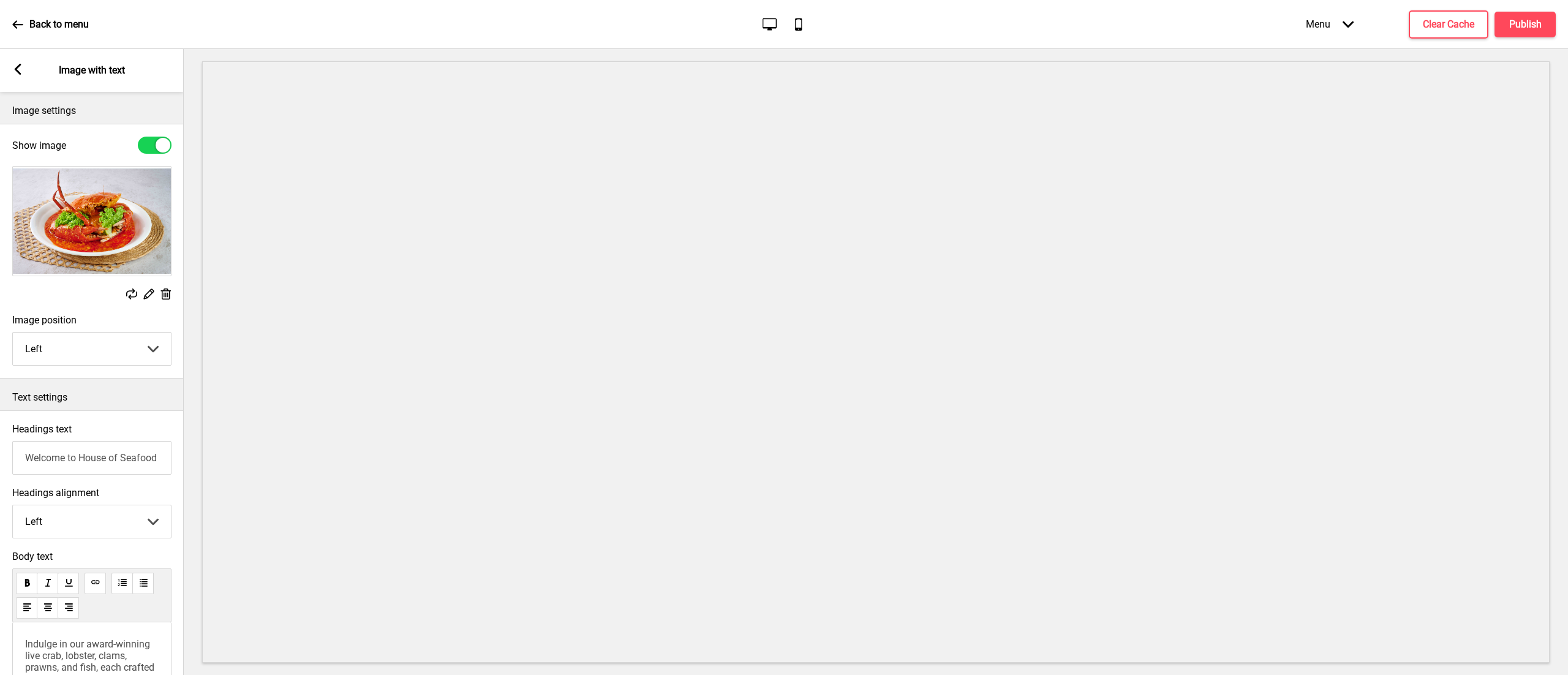
click at [170, 298] on rect at bounding box center [166, 294] width 13 height 13
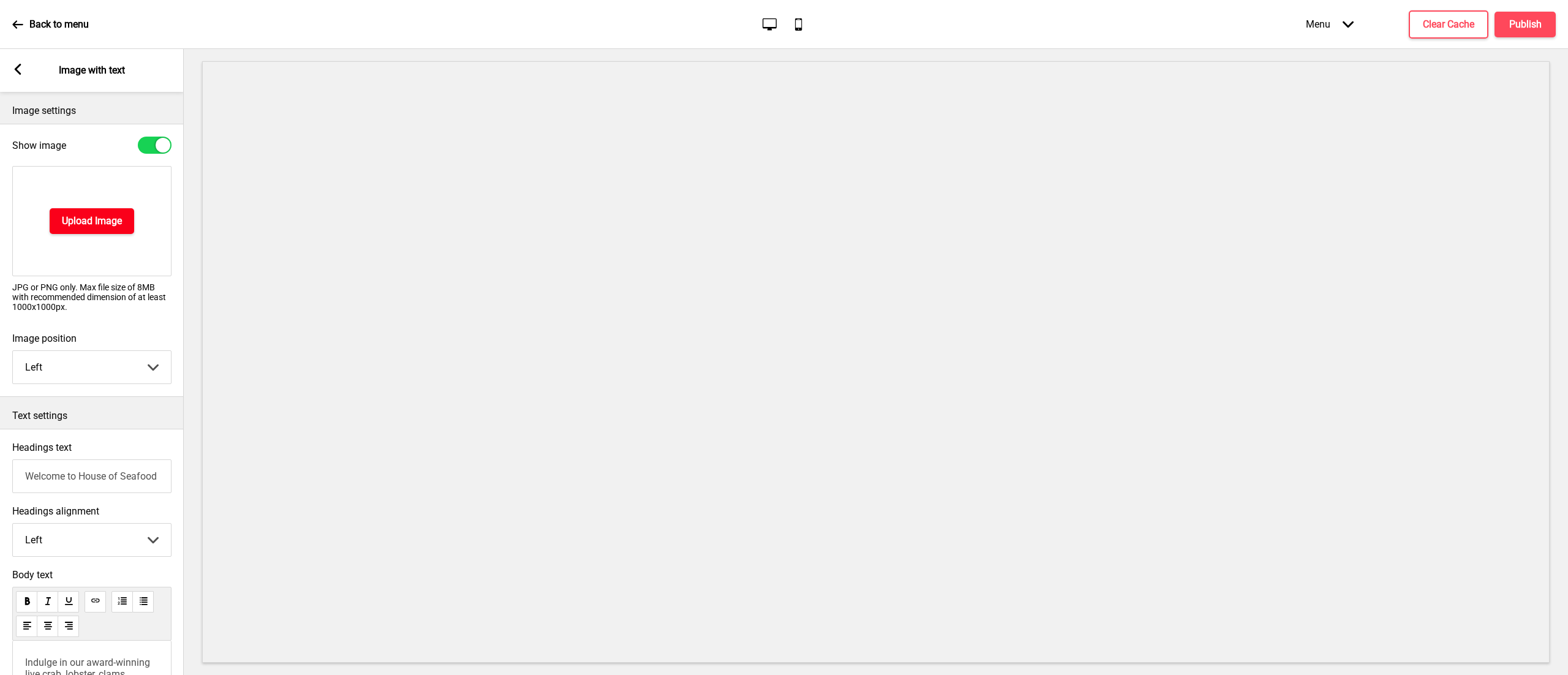
click at [109, 223] on h4 "Upload Image" at bounding box center [91, 221] width 60 height 14
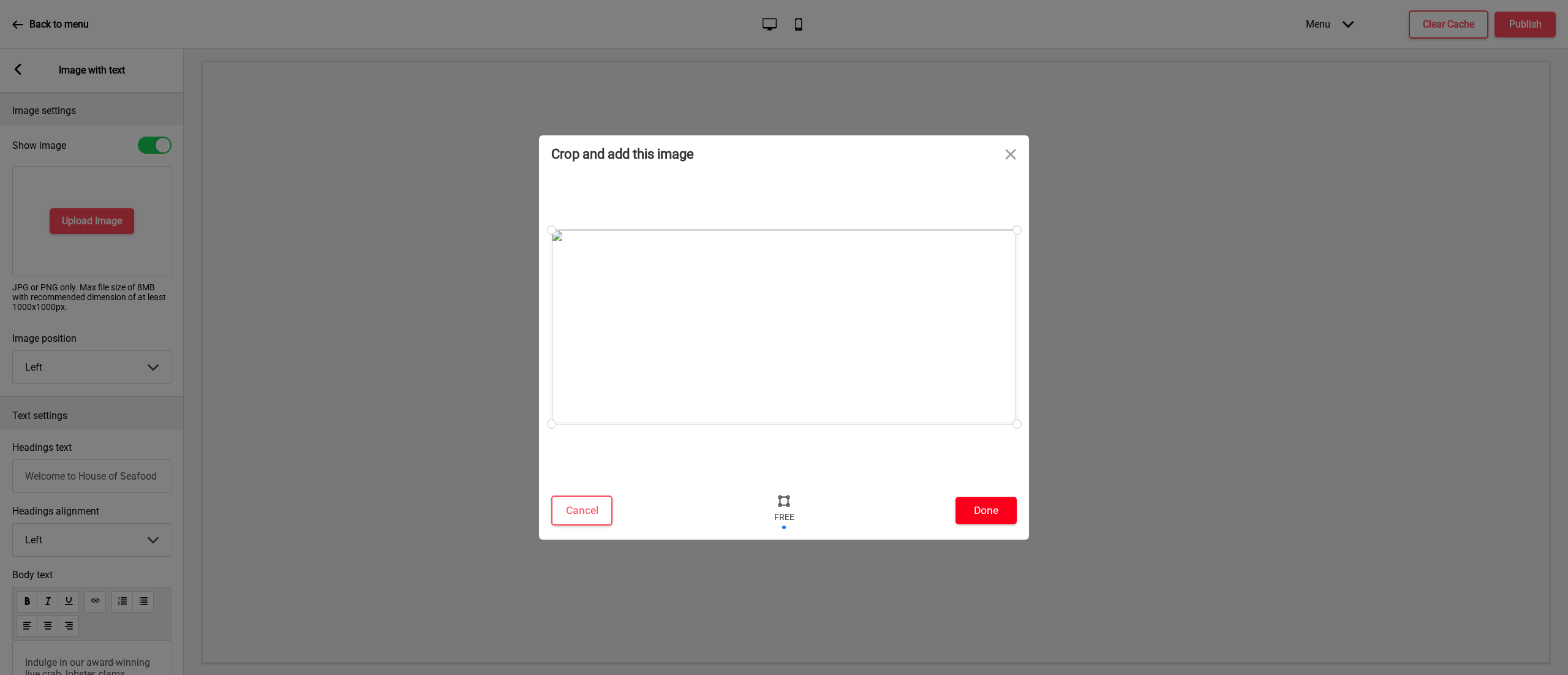
click at [997, 501] on button "Done" at bounding box center [986, 510] width 62 height 28
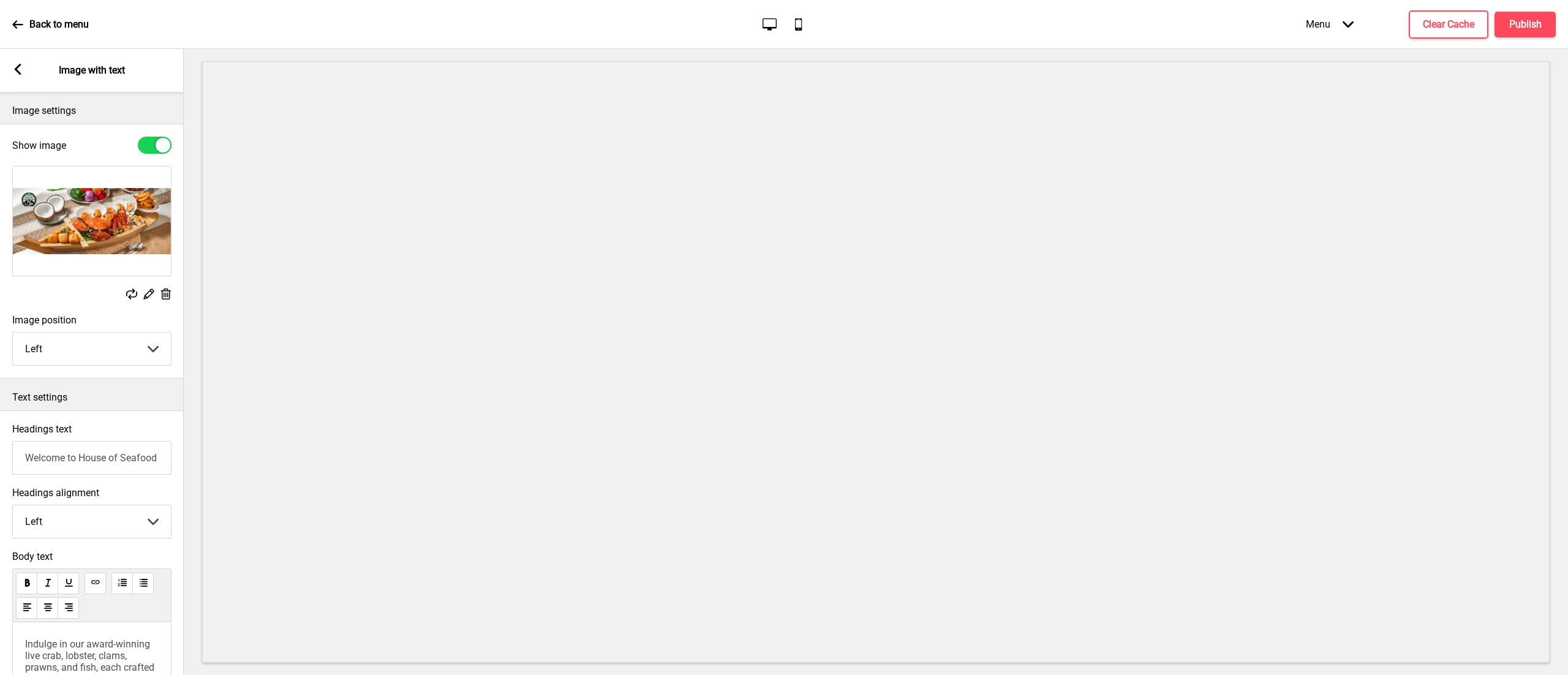
click at [22, 66] on rect at bounding box center [17, 69] width 11 height 11
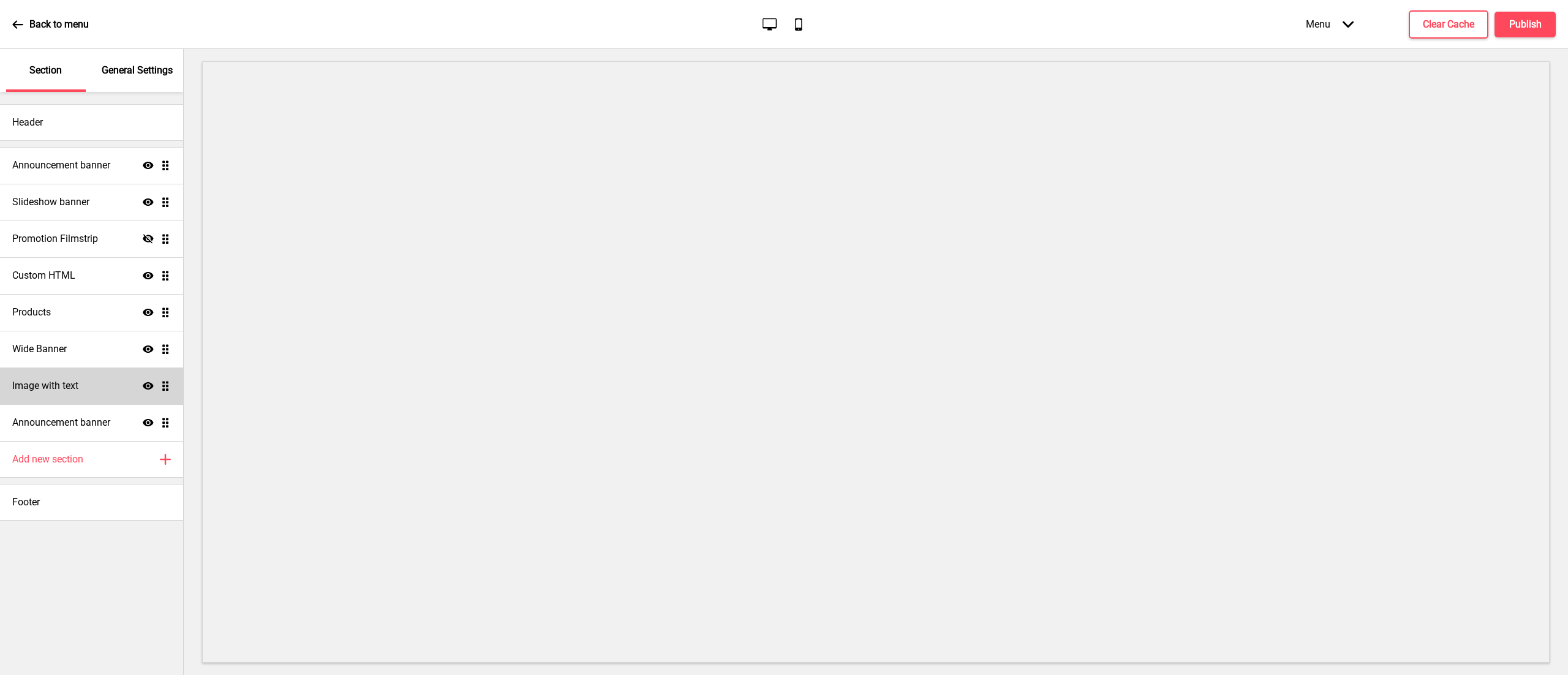
click at [74, 372] on div "Image with text Show Drag" at bounding box center [91, 386] width 183 height 37
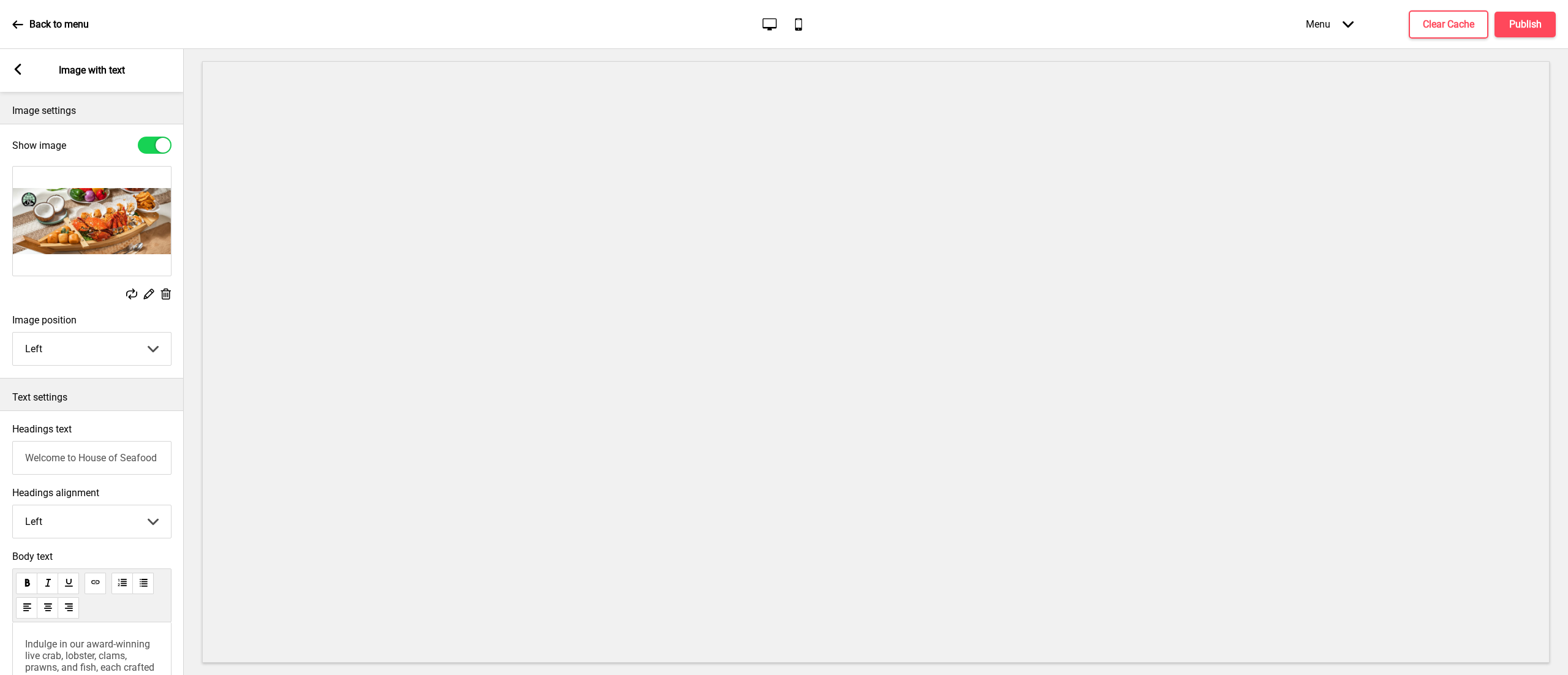
click at [17, 52] on div "Arrow left Image with text" at bounding box center [92, 70] width 184 height 43
click at [20, 70] on rect at bounding box center [17, 69] width 11 height 11
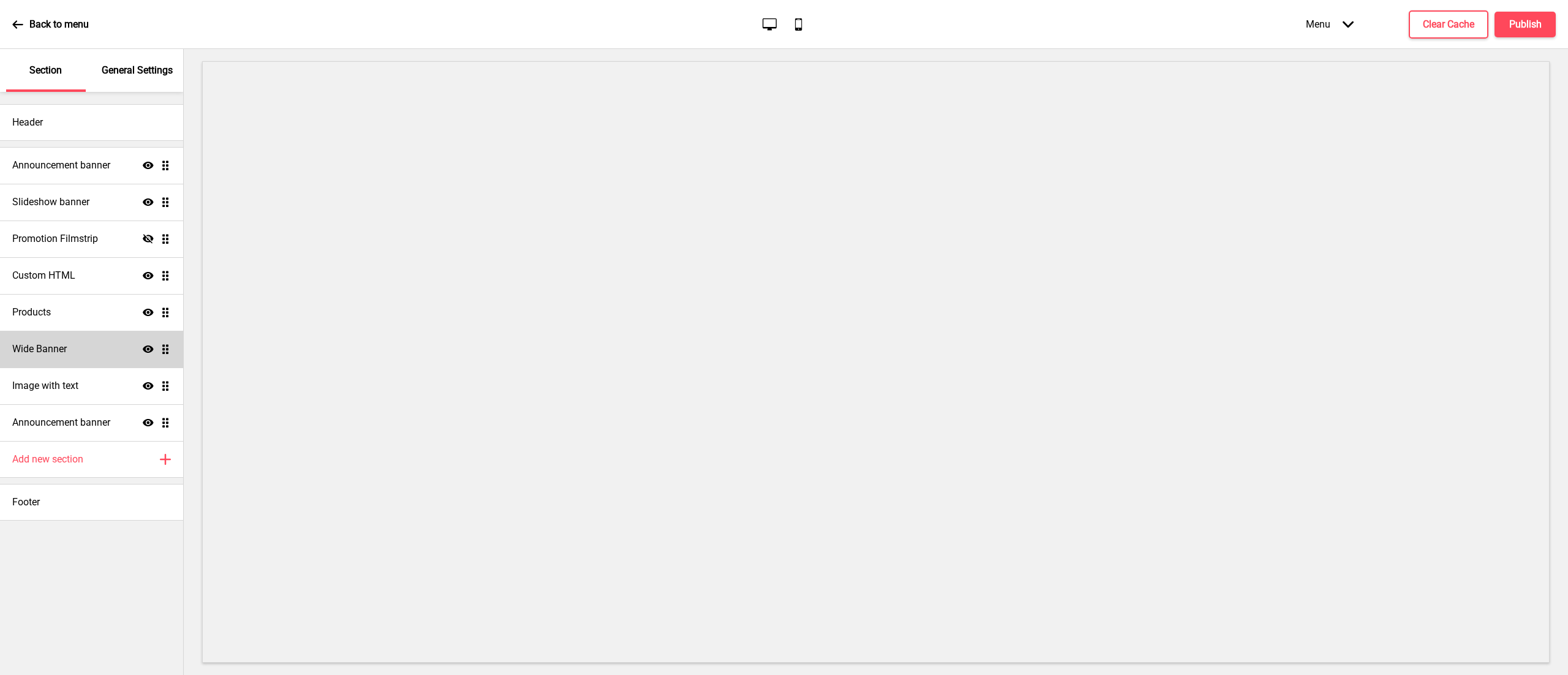
click at [74, 340] on div "Wide Banner Show Drag" at bounding box center [91, 349] width 183 height 37
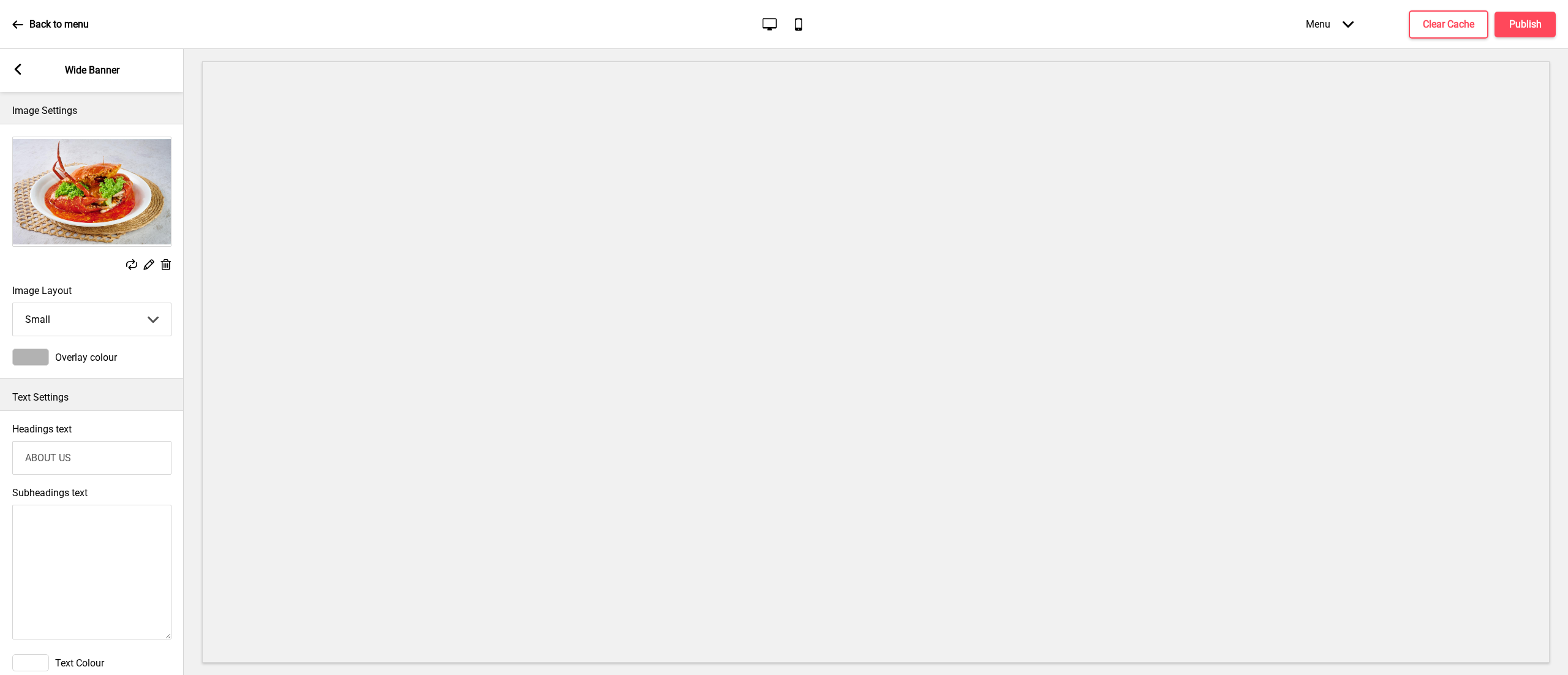
click at [148, 264] on rect at bounding box center [148, 264] width 13 height 13
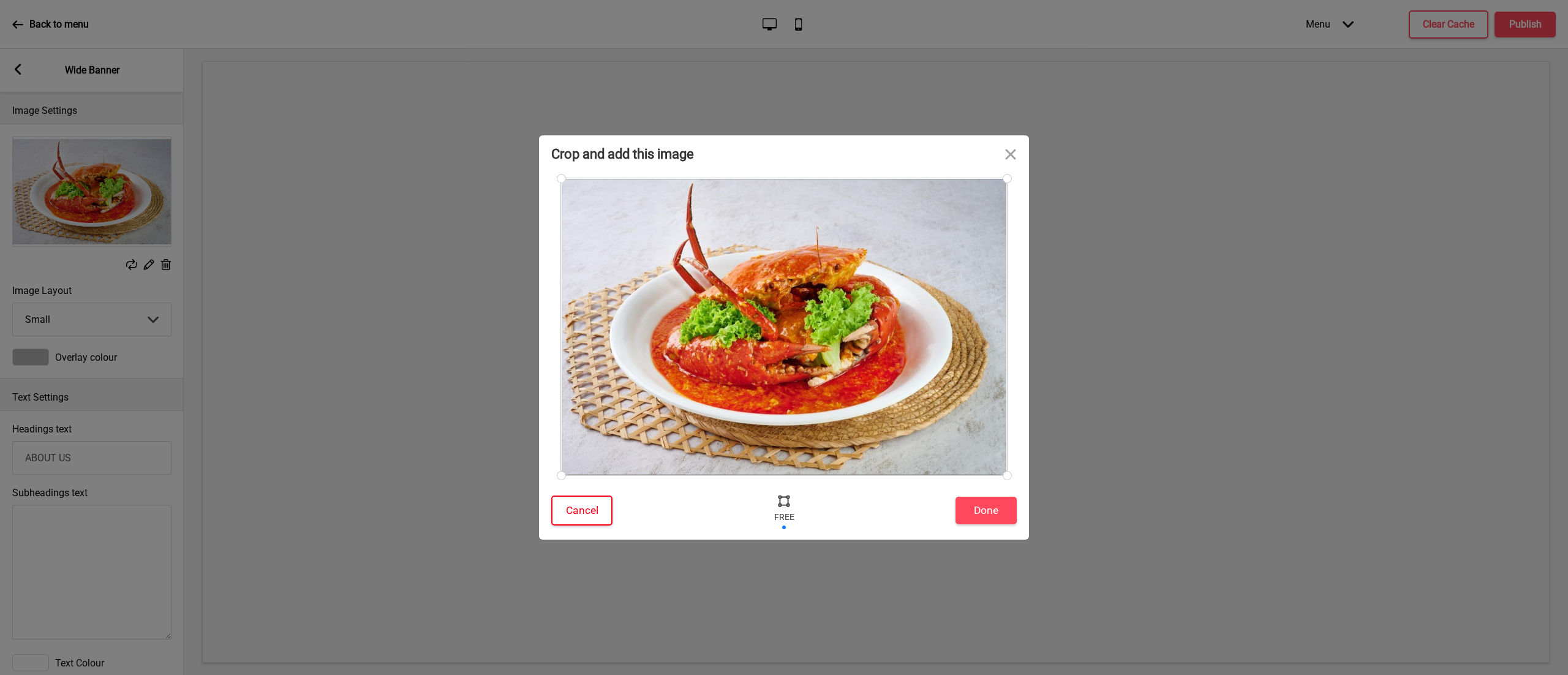
click at [589, 509] on button "Cancel" at bounding box center [581, 510] width 62 height 30
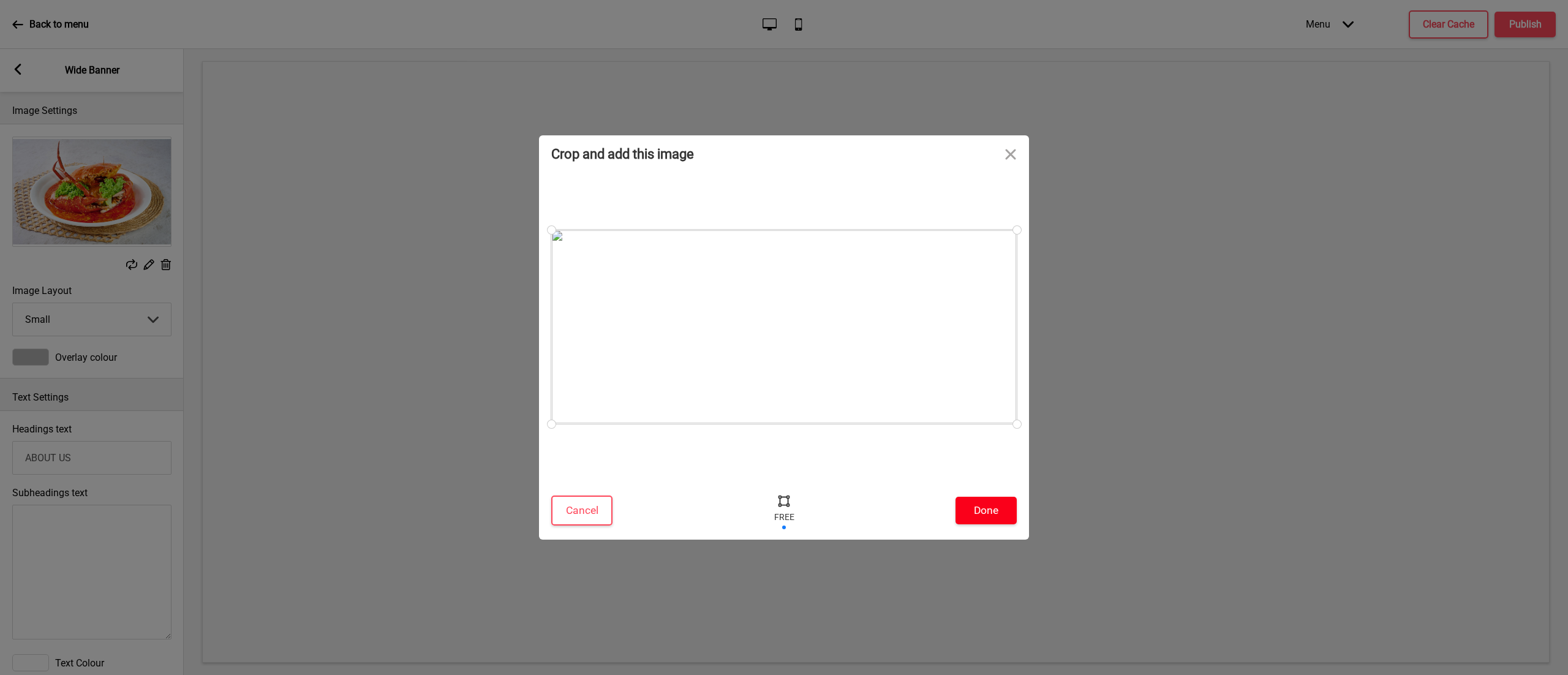
click at [983, 514] on button "Done" at bounding box center [986, 510] width 62 height 28
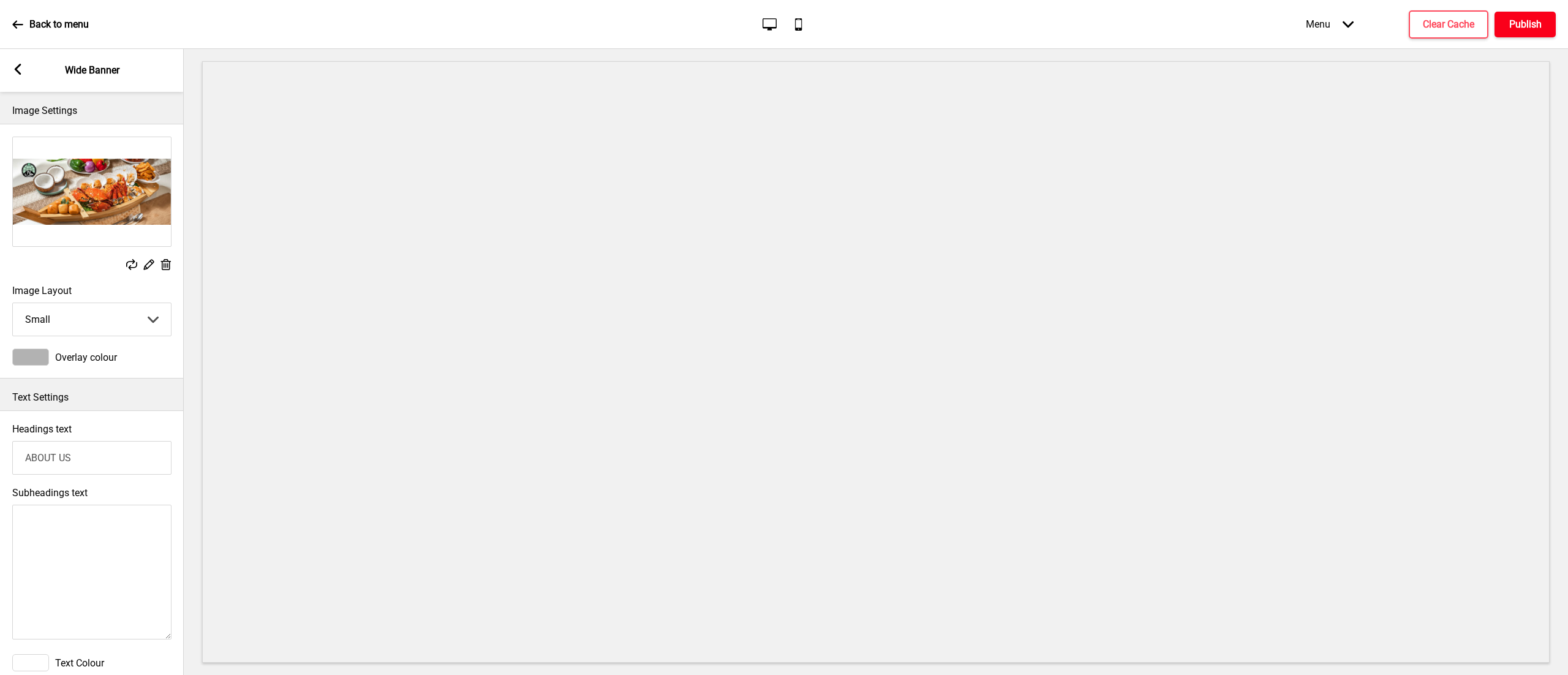
click at [1534, 26] on h4 "Publish" at bounding box center [1525, 24] width 32 height 14
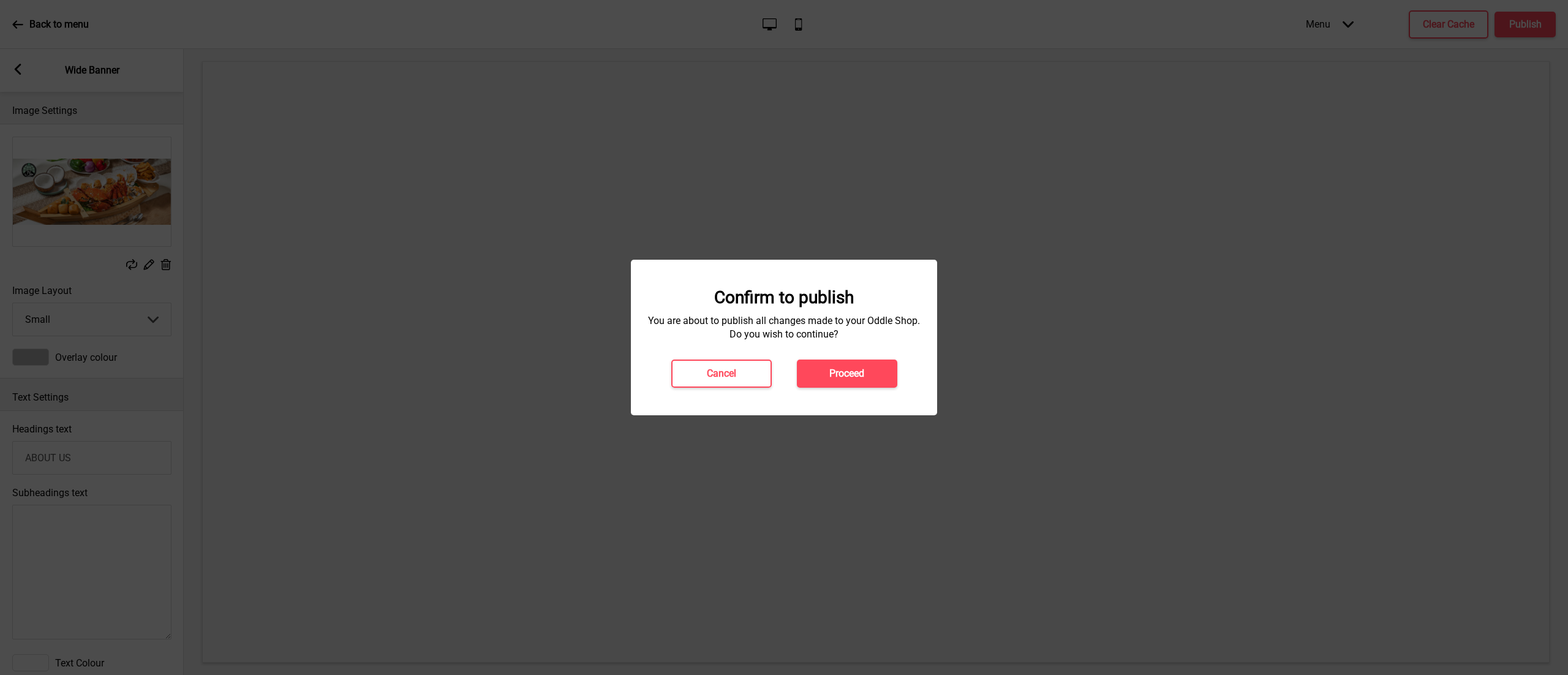
click at [883, 388] on div "Confirm to publish You are about to publish all changes made to your Oddle Shop…" at bounding box center [784, 337] width 306 height 155
click at [882, 374] on button "Proceed" at bounding box center [846, 373] width 100 height 29
